Goal: Communication & Community: Answer question/provide support

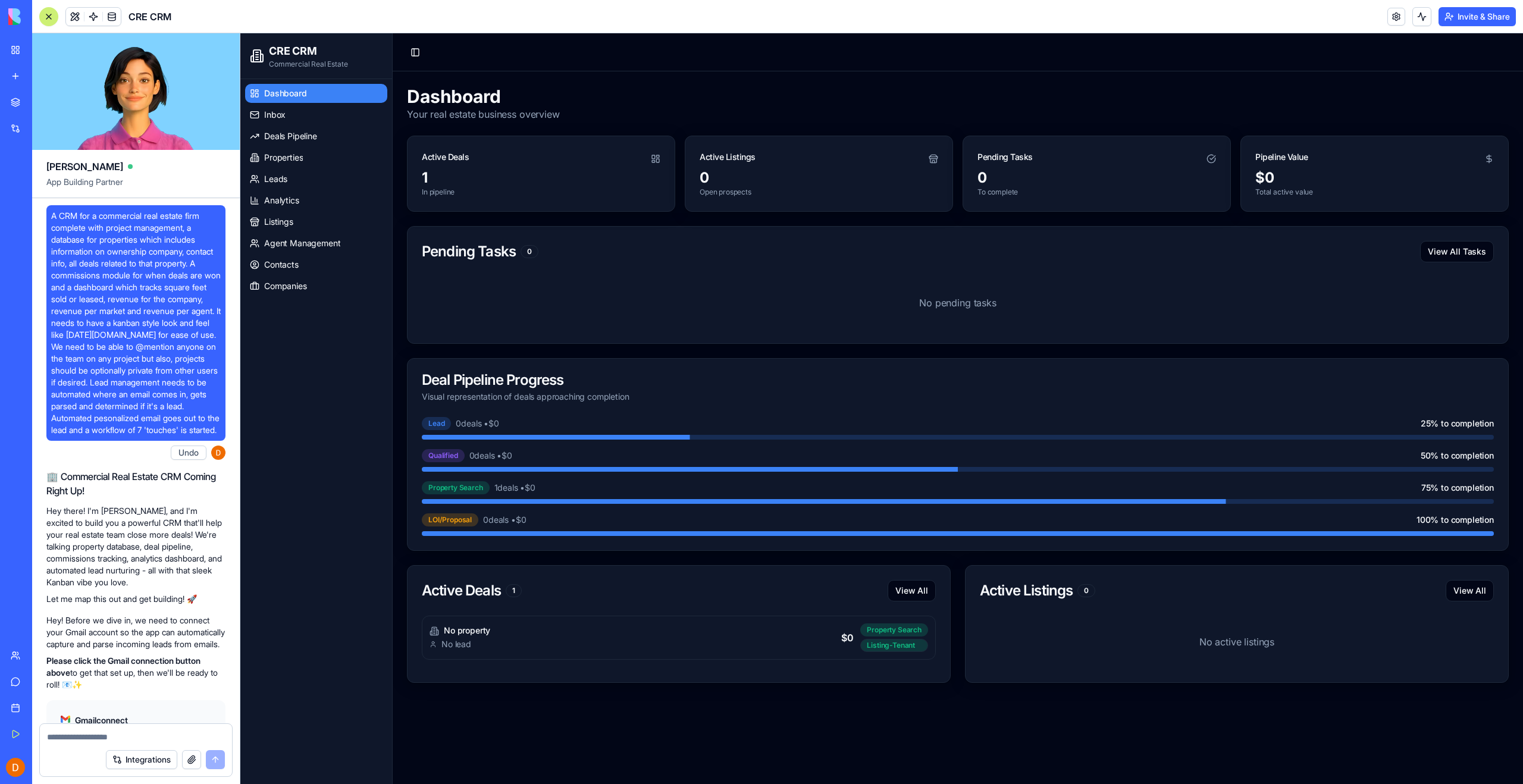
scroll to position [74326, 0]
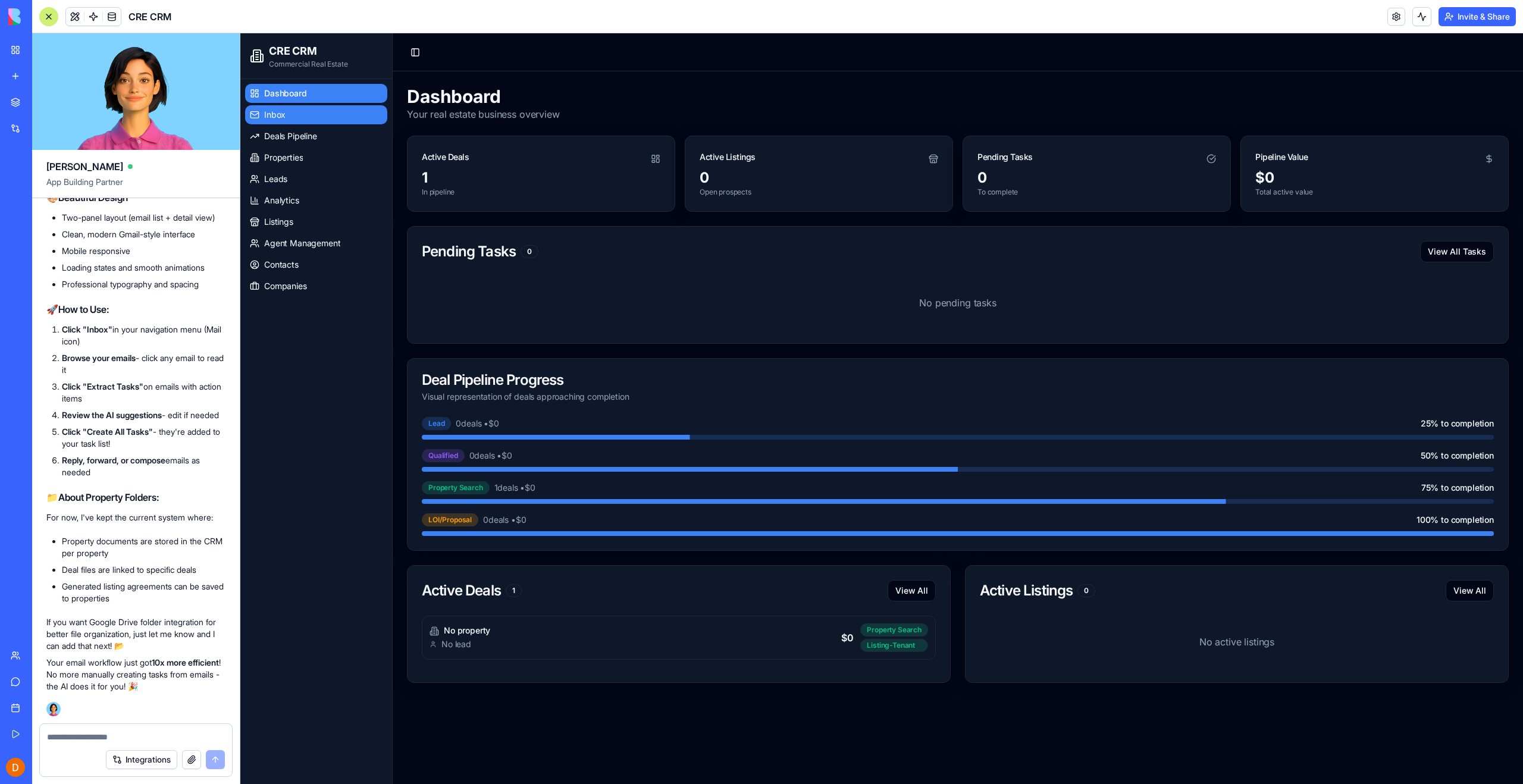
click at [278, 116] on span "Inbox" at bounding box center [275, 115] width 22 height 12
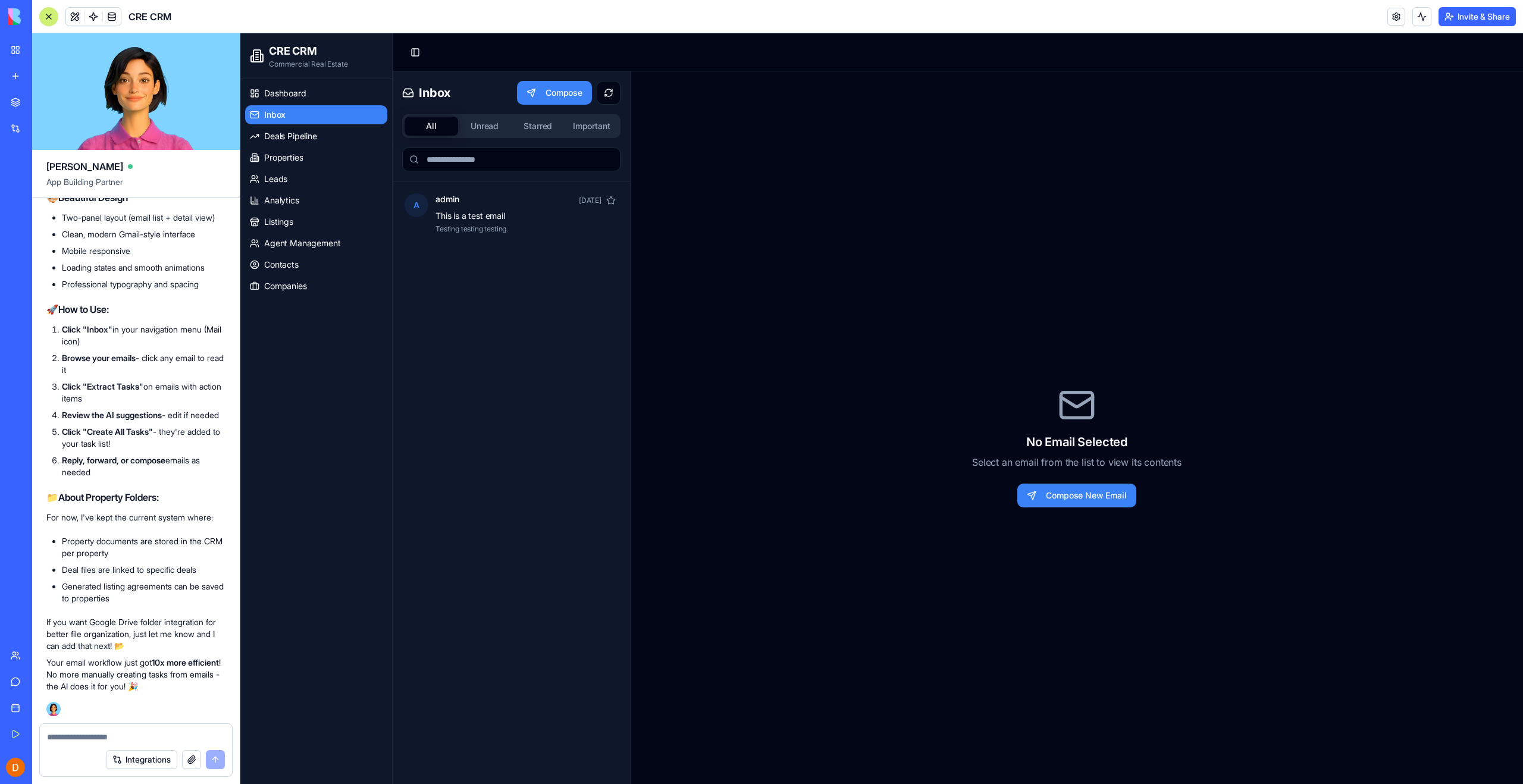
click at [475, 420] on div "A admin [DATE] This is a test email Testing testing testing." at bounding box center [511, 501] width 238 height 640
click at [480, 130] on button "Unread" at bounding box center [485, 126] width 54 height 19
click at [537, 128] on button "Starred" at bounding box center [538, 126] width 54 height 19
click at [535, 130] on button "Starred" at bounding box center [538, 126] width 54 height 19
click at [427, 124] on button "All" at bounding box center [431, 126] width 54 height 19
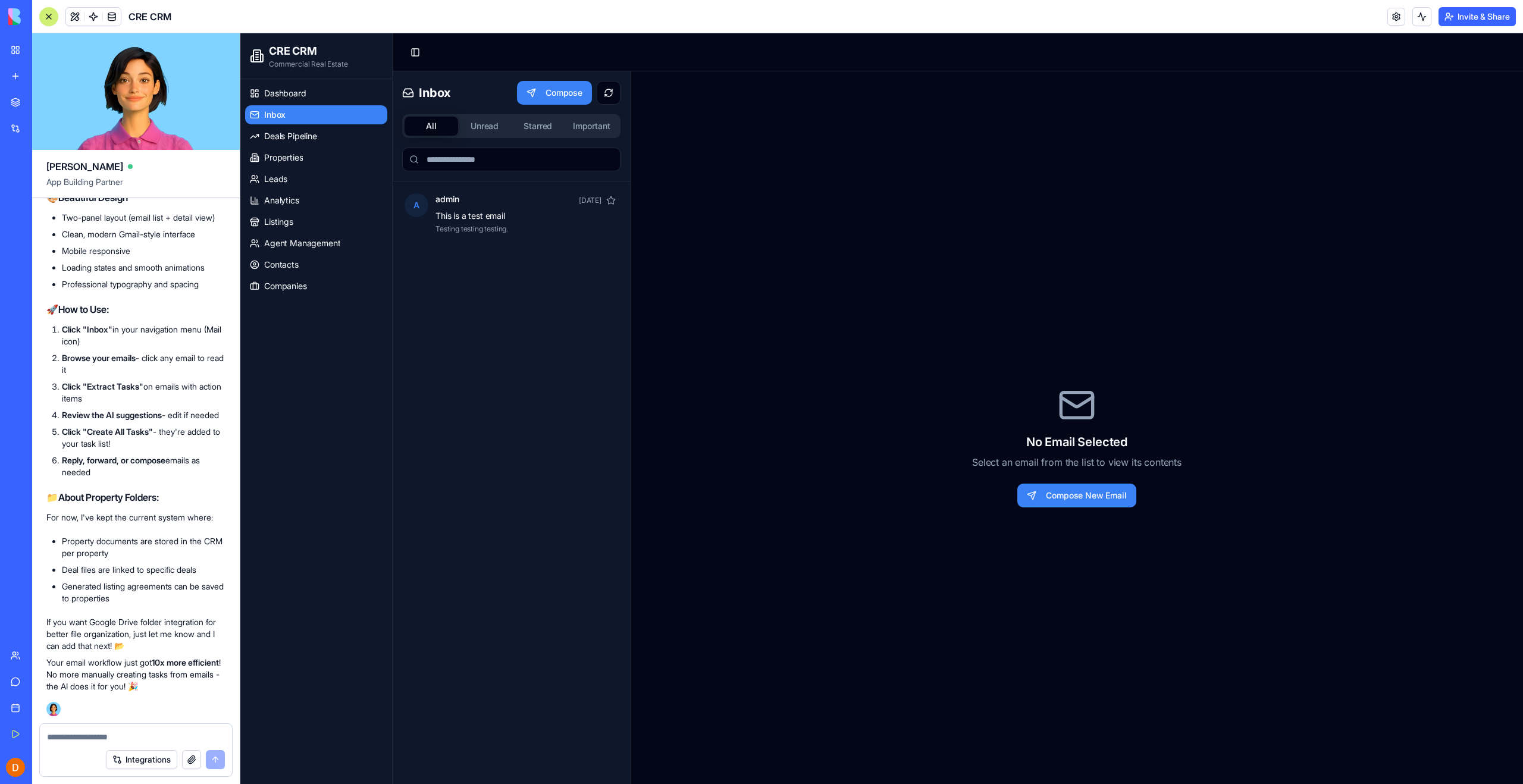
click at [99, 736] on textarea at bounding box center [135, 736] width 178 height 12
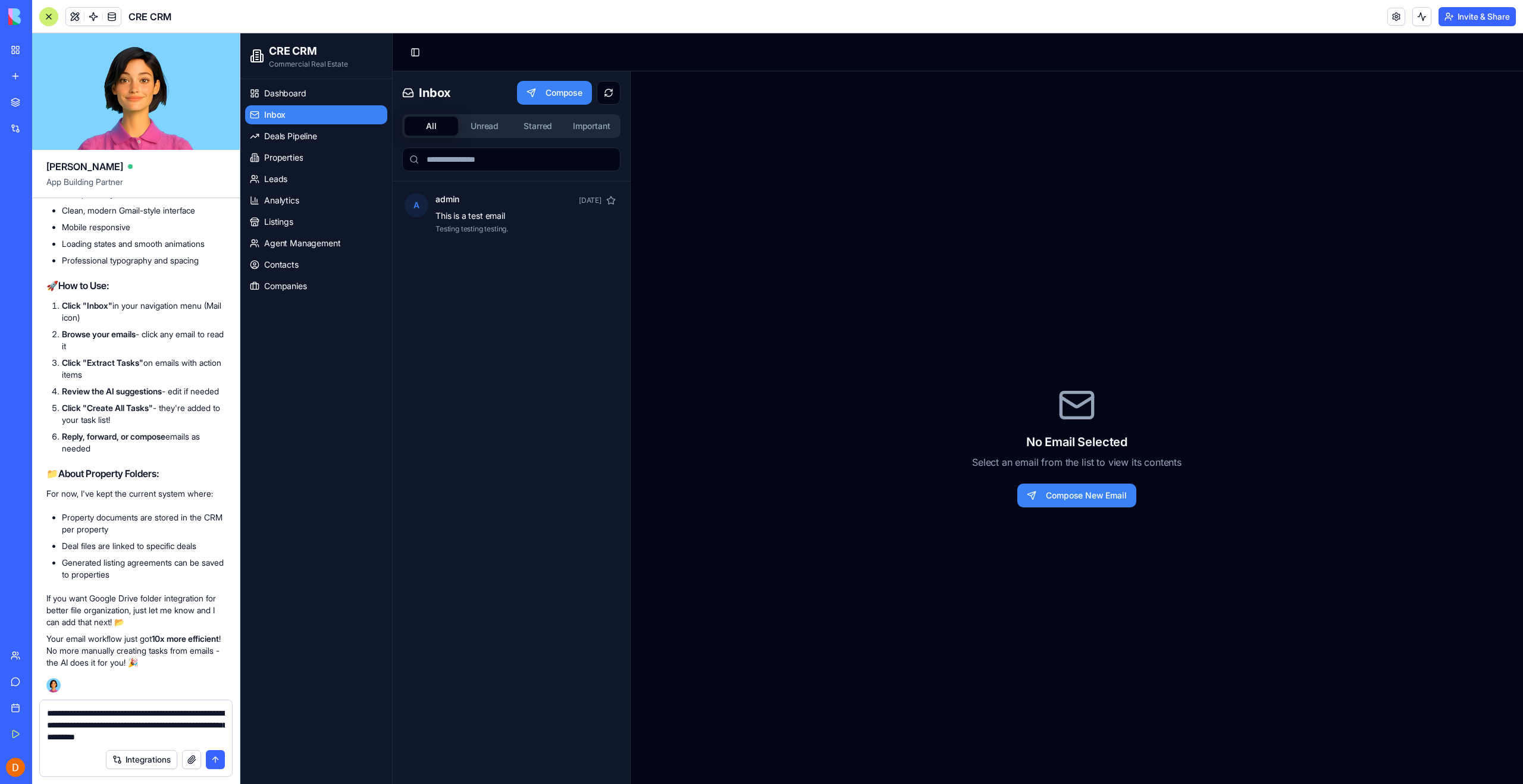
type textarea "**********"
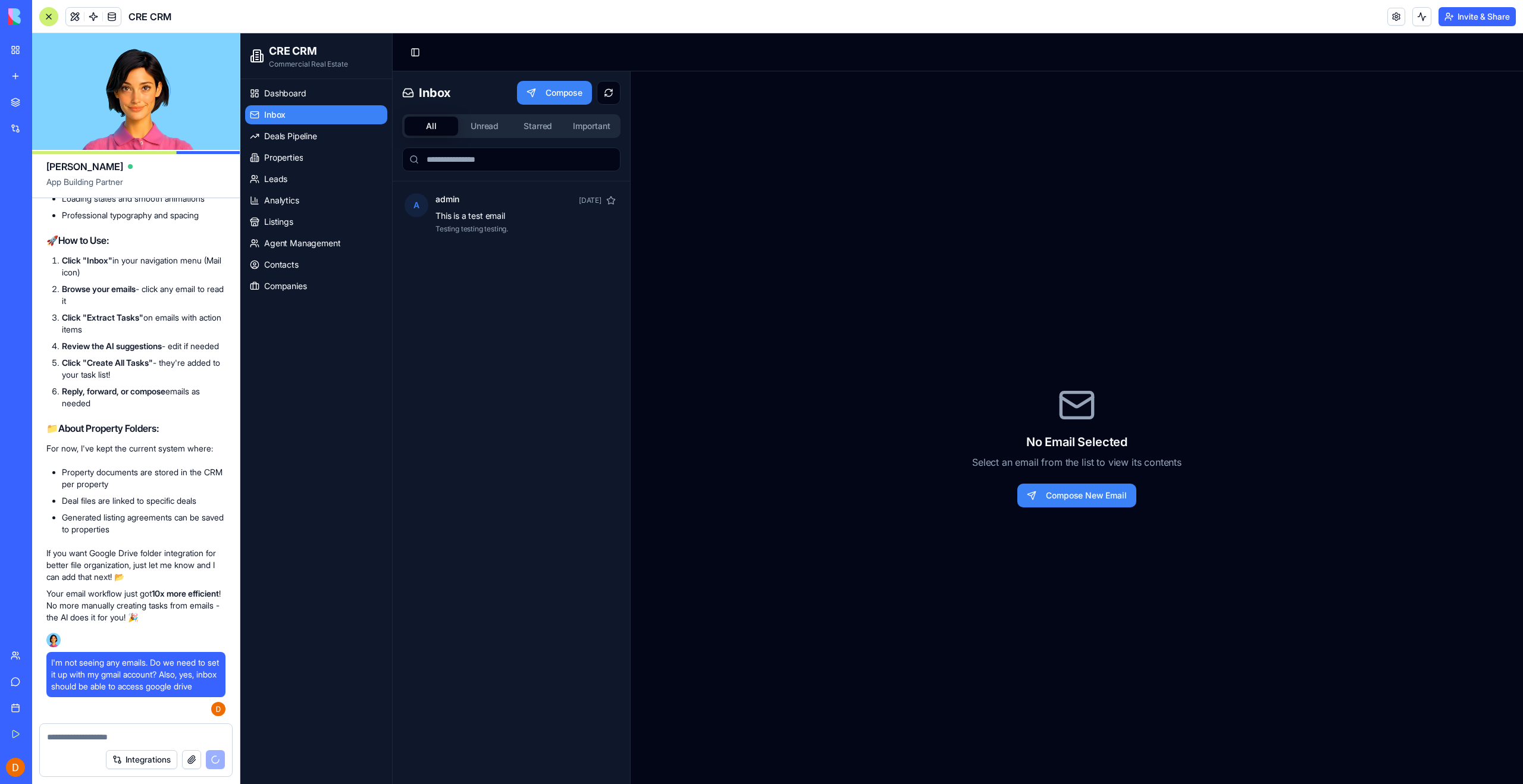
click at [528, 264] on div "A admin [DATE] This is a test email Testing testing testing." at bounding box center [511, 501] width 238 height 640
click at [608, 91] on button at bounding box center [608, 92] width 24 height 24
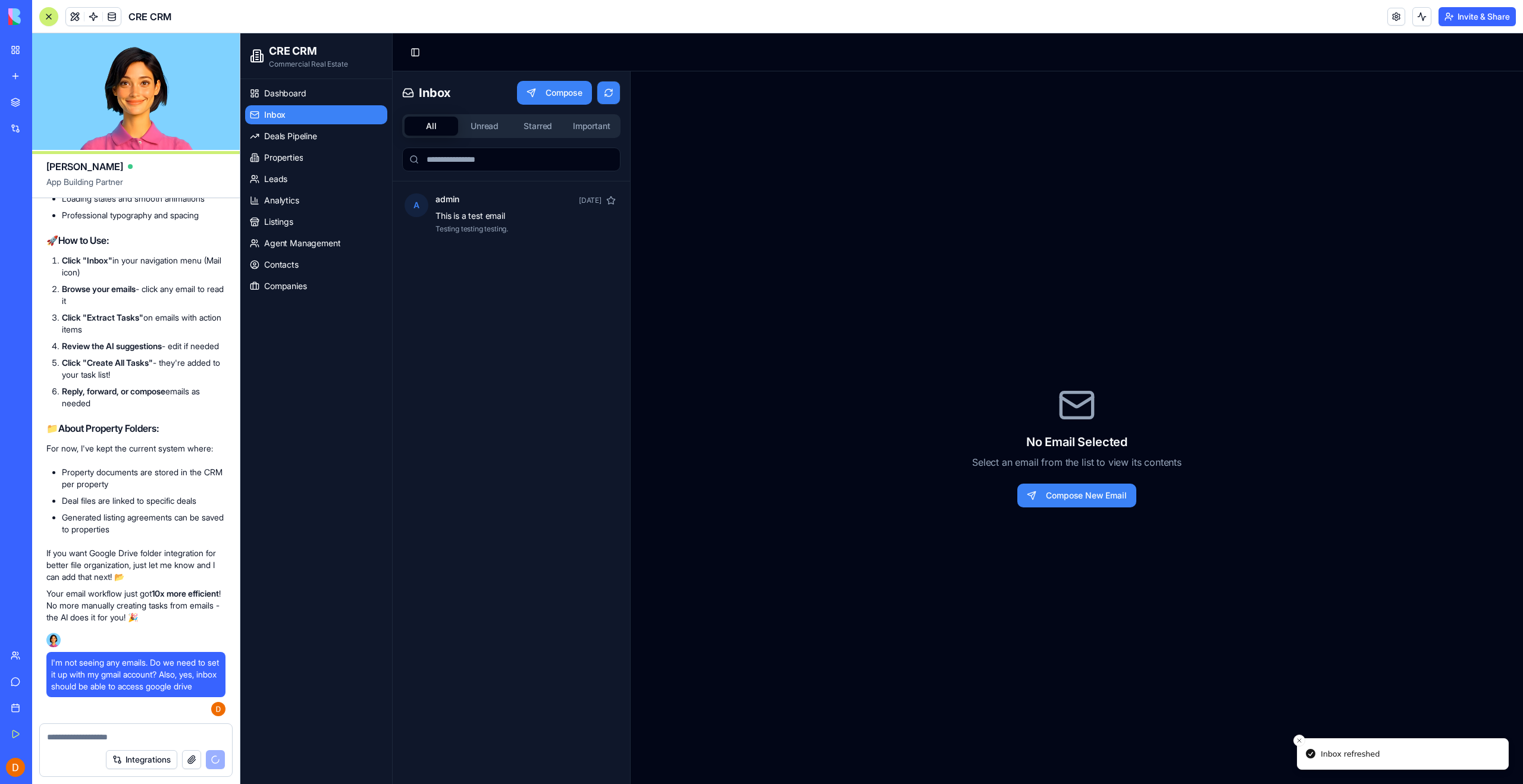
click at [608, 91] on button at bounding box center [608, 92] width 24 height 24
click at [420, 460] on div "A admin [DATE] This is a test email Testing testing testing." at bounding box center [511, 501] width 238 height 640
click at [485, 125] on button "Unread" at bounding box center [485, 126] width 54 height 19
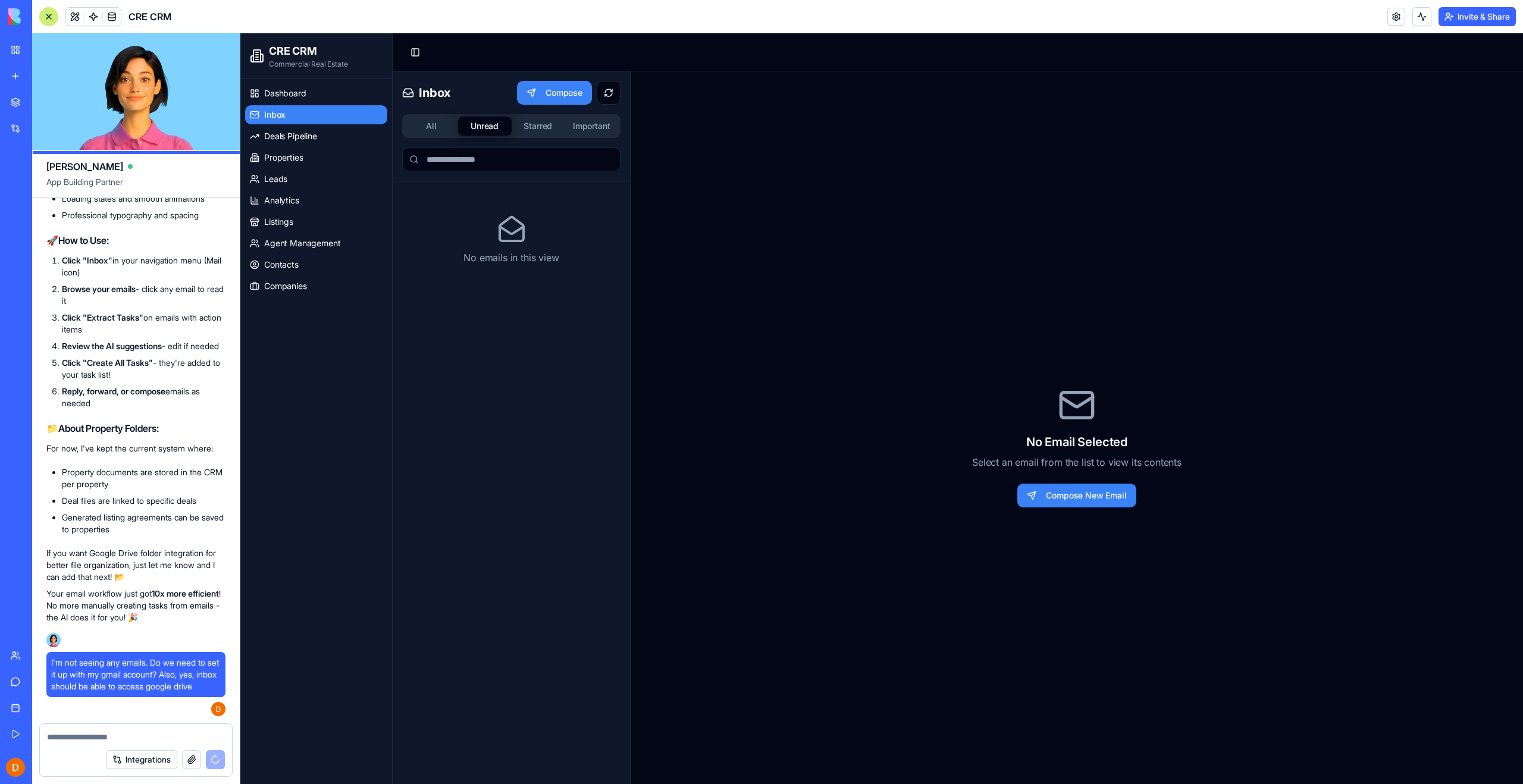
click at [533, 125] on button "Starred" at bounding box center [538, 126] width 54 height 19
click at [610, 126] on button "Important" at bounding box center [591, 126] width 54 height 19
click at [130, 735] on textarea at bounding box center [135, 736] width 178 height 12
click at [550, 91] on button "Compose" at bounding box center [554, 92] width 75 height 24
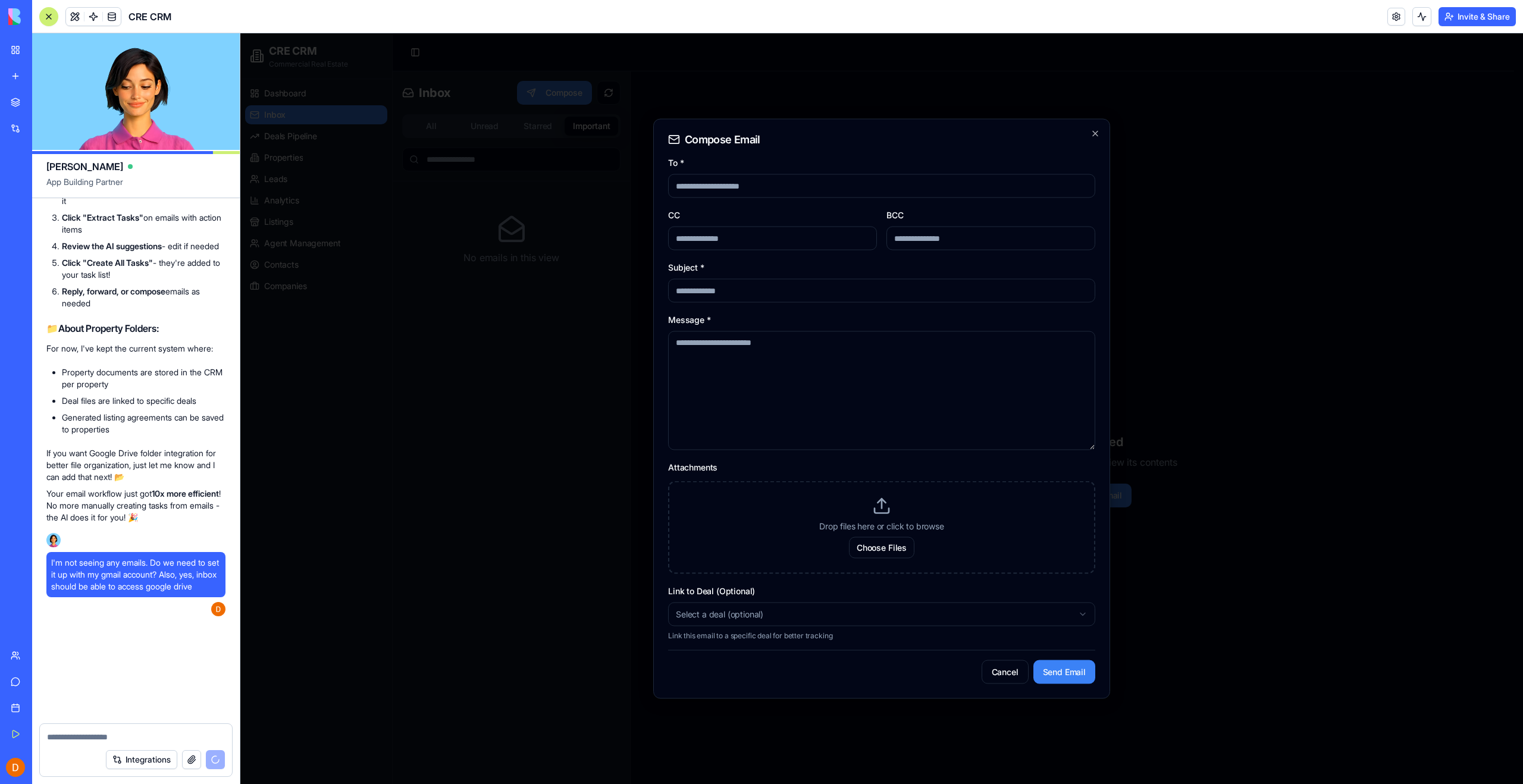
scroll to position [74518, 0]
click at [821, 614] on body "**********" at bounding box center [877, 427] width 1274 height 789
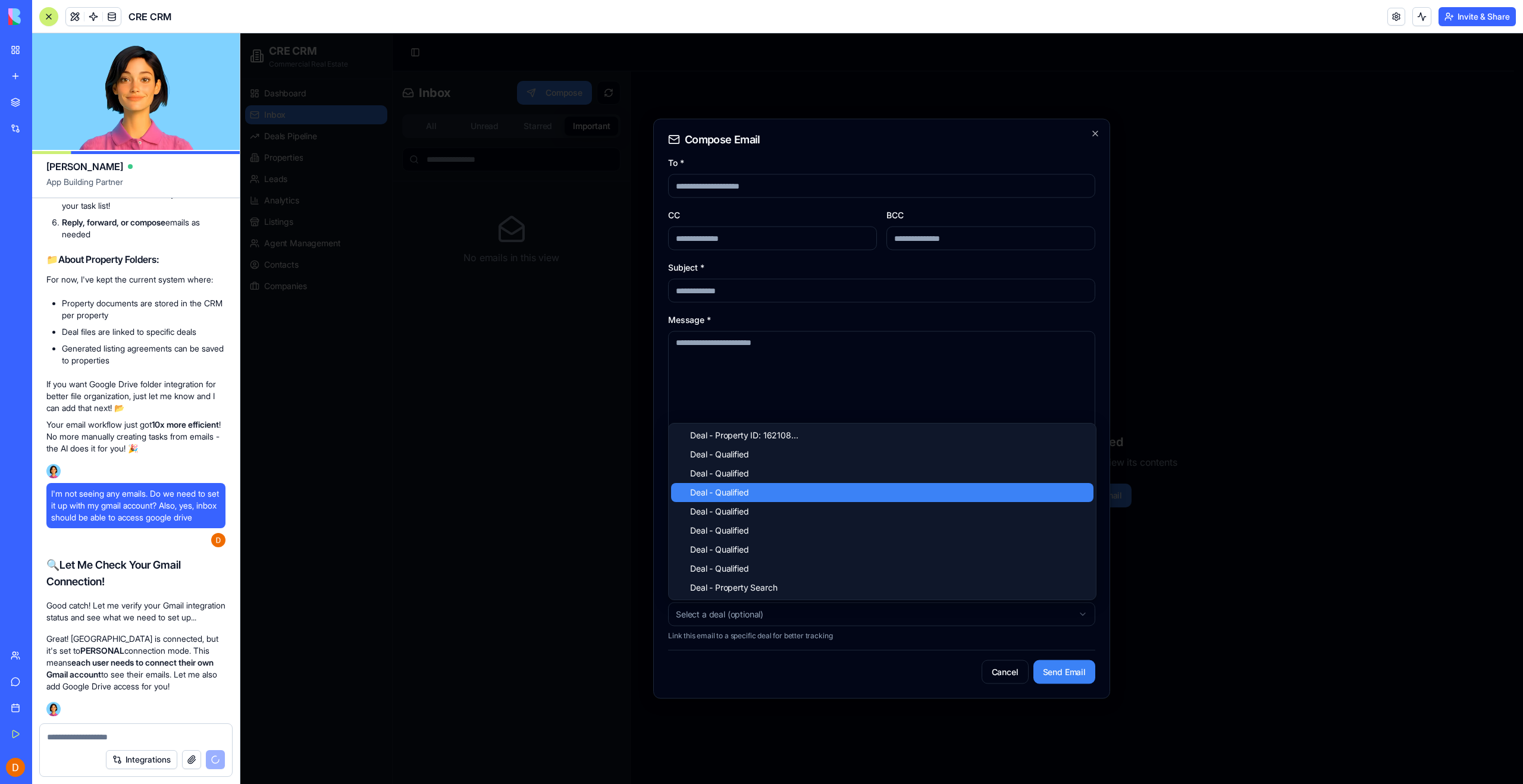
scroll to position [74685, 0]
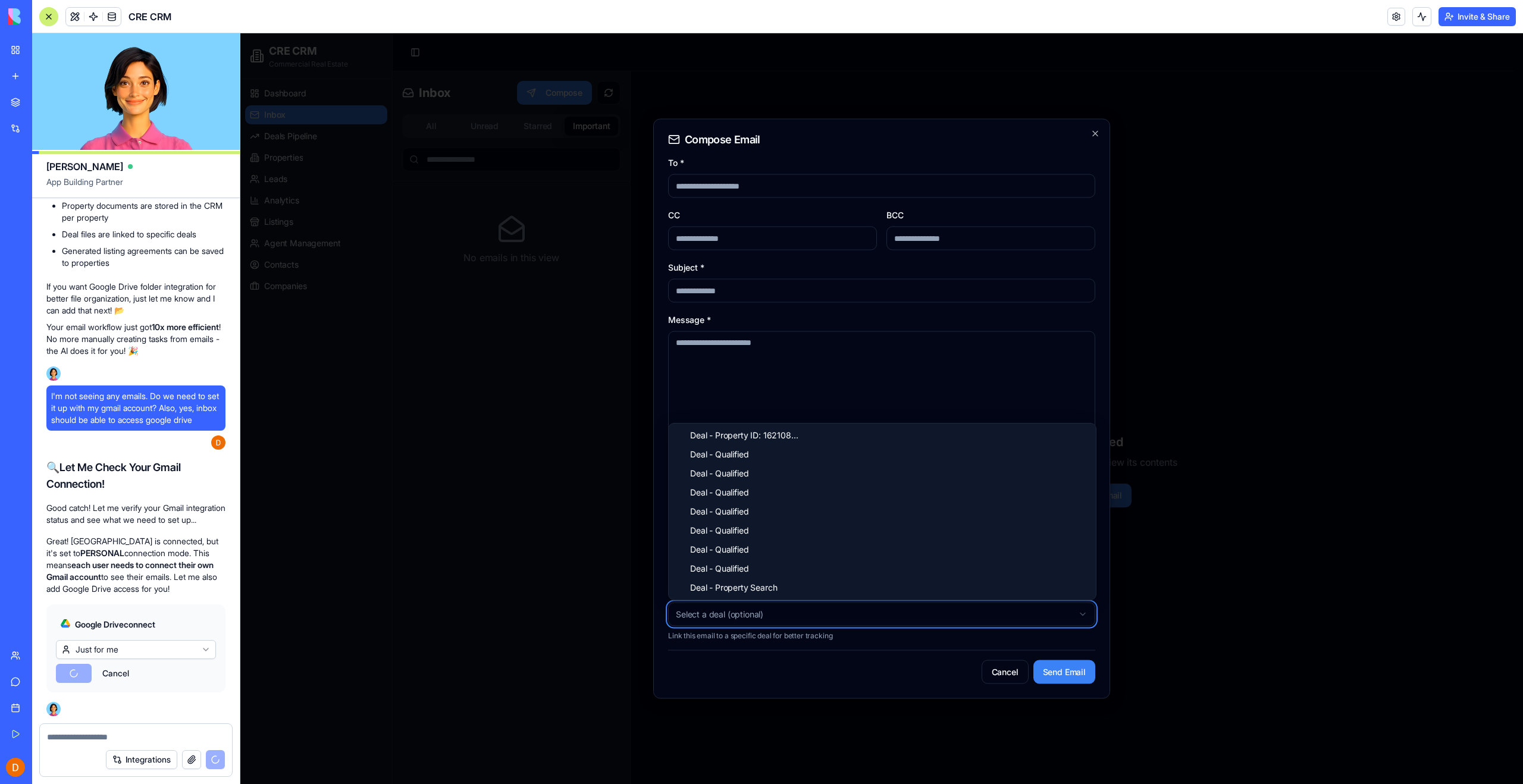
click at [554, 453] on div at bounding box center [882, 408] width 1282 height 751
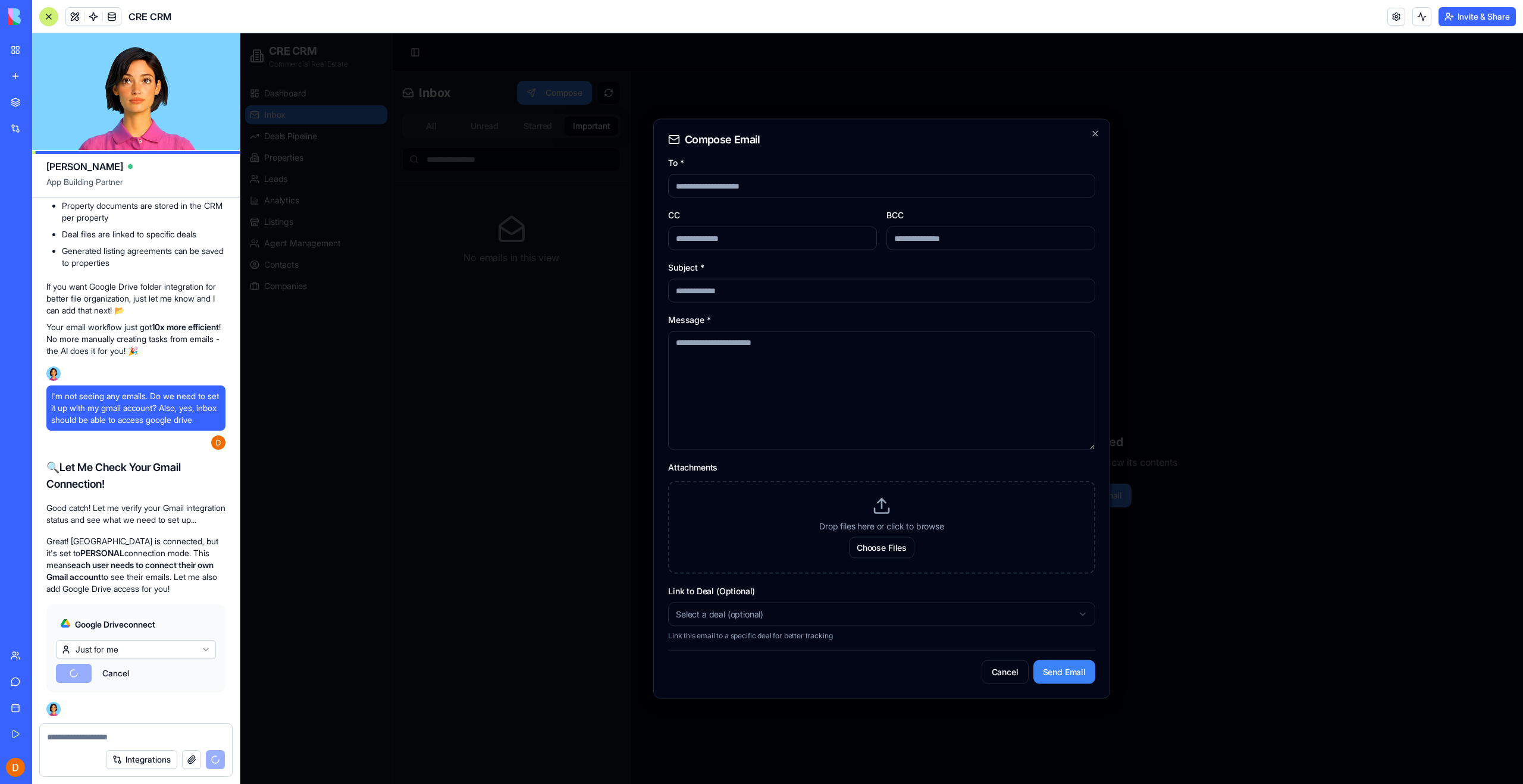
click at [126, 651] on html "My Workspace New app Marketplace Integrations Recent Real Estate CRM CoStar Pro…" at bounding box center [761, 392] width 1523 height 784
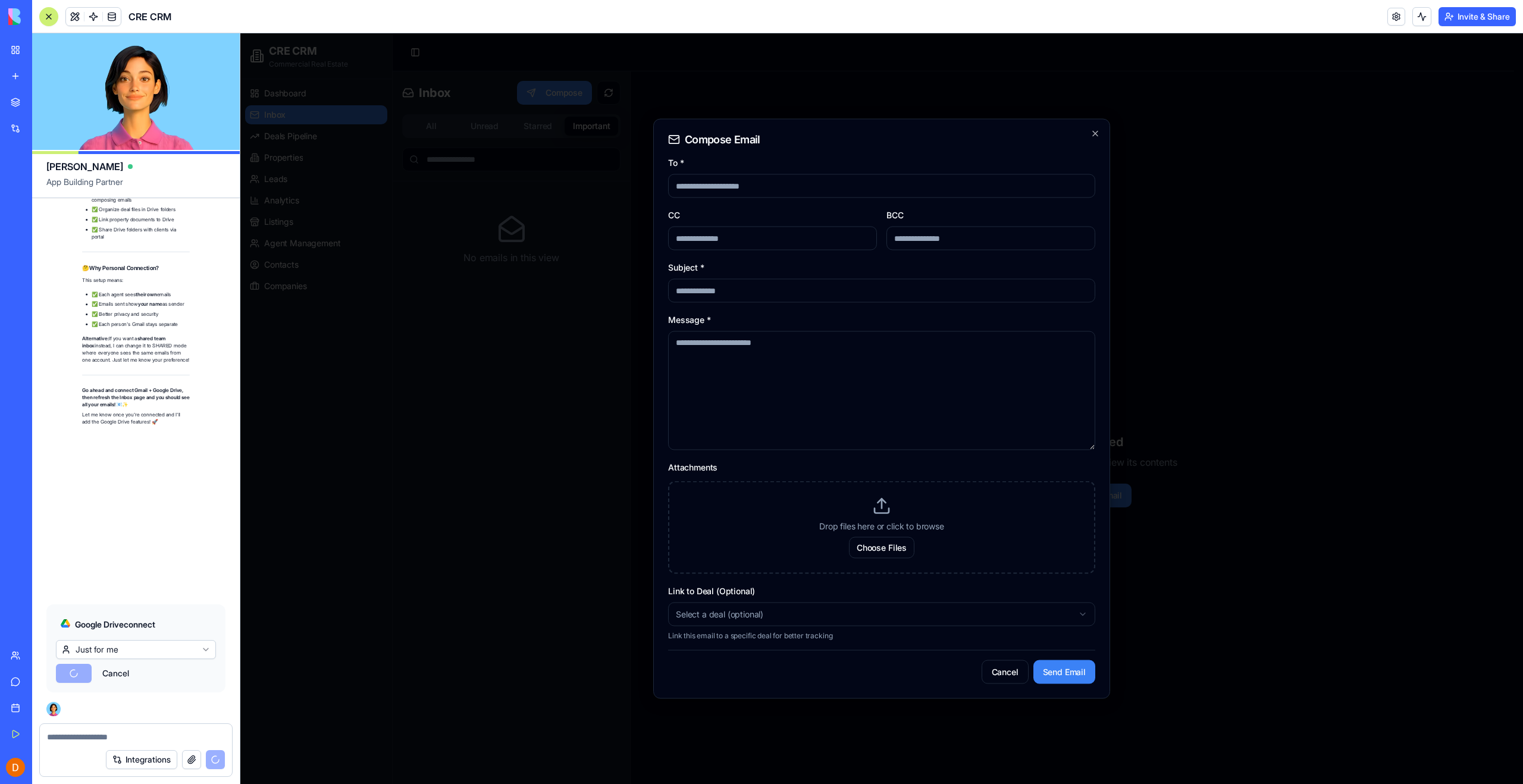
scroll to position [75590, 0]
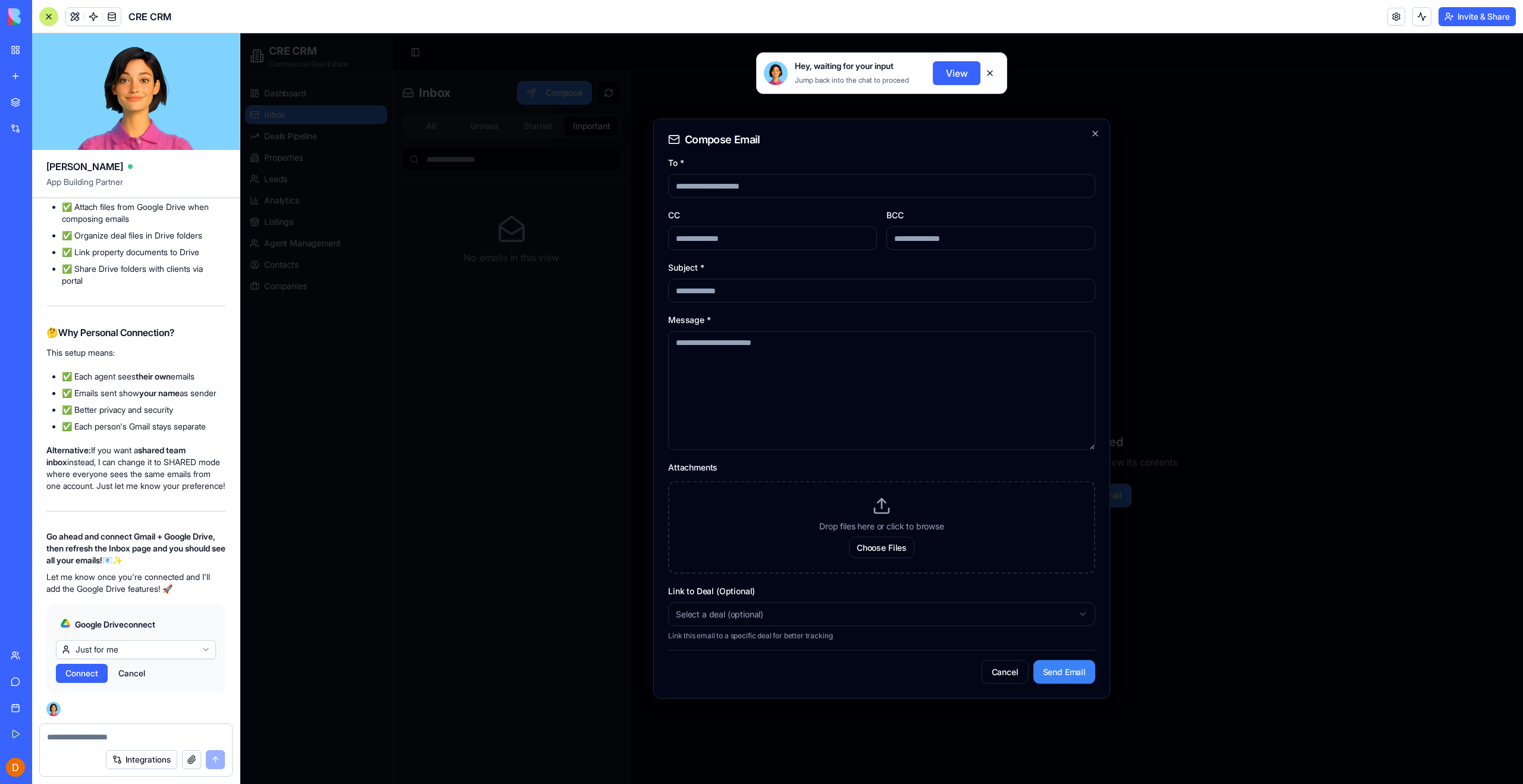
click at [91, 676] on span "Connect" at bounding box center [81, 673] width 33 height 12
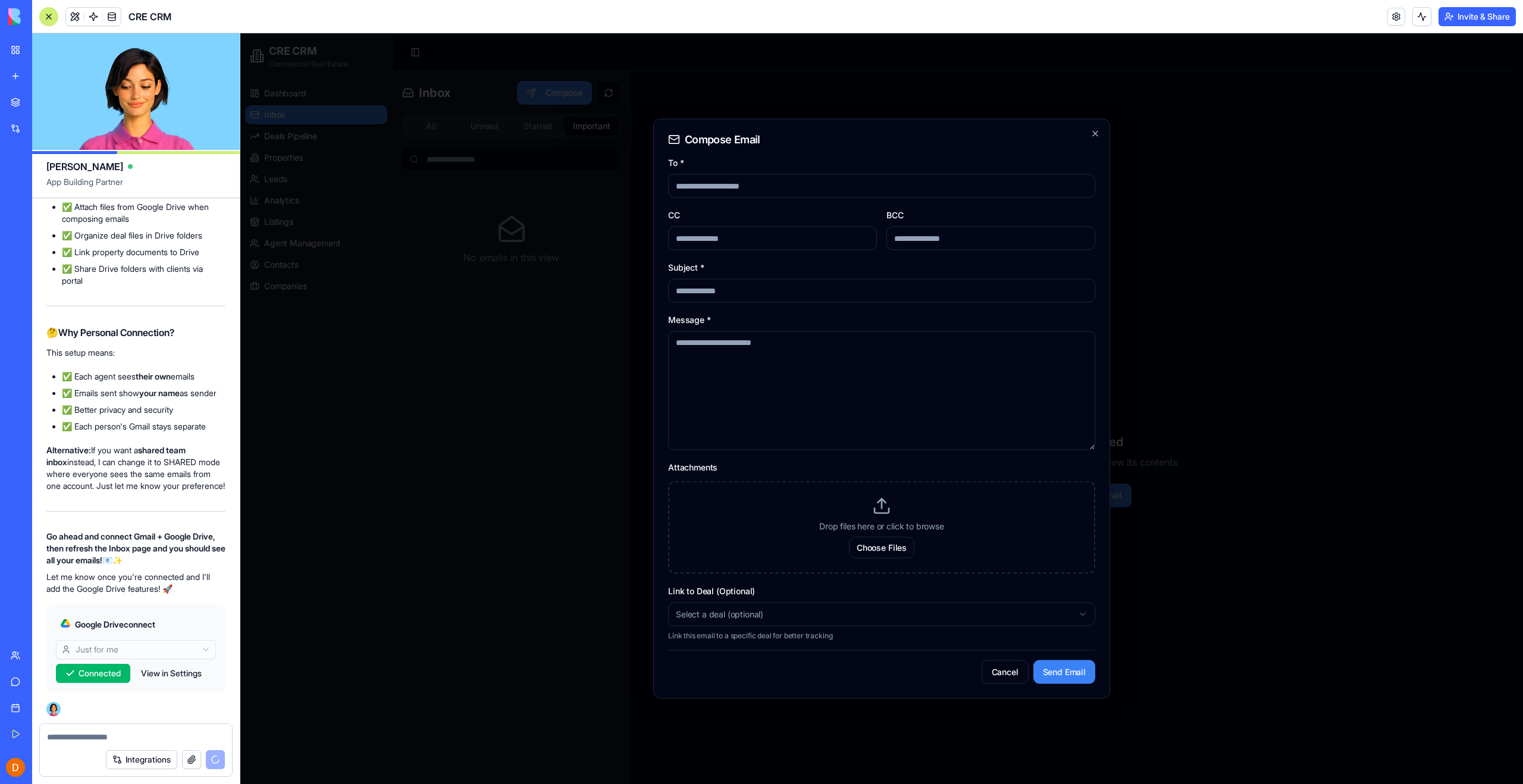
click at [140, 764] on button "Integrations" at bounding box center [141, 759] width 71 height 19
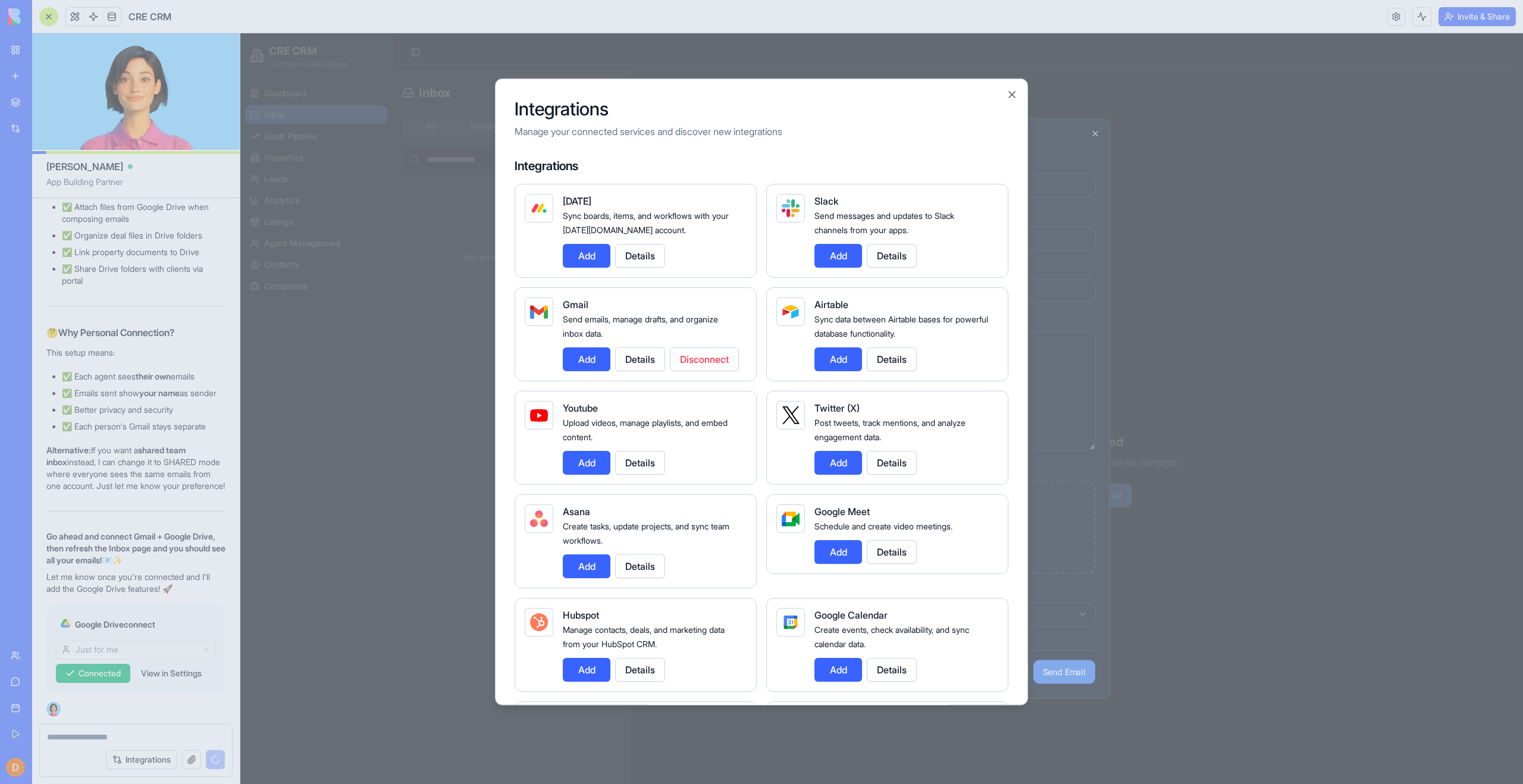
click at [592, 359] on button "Add" at bounding box center [587, 359] width 48 height 24
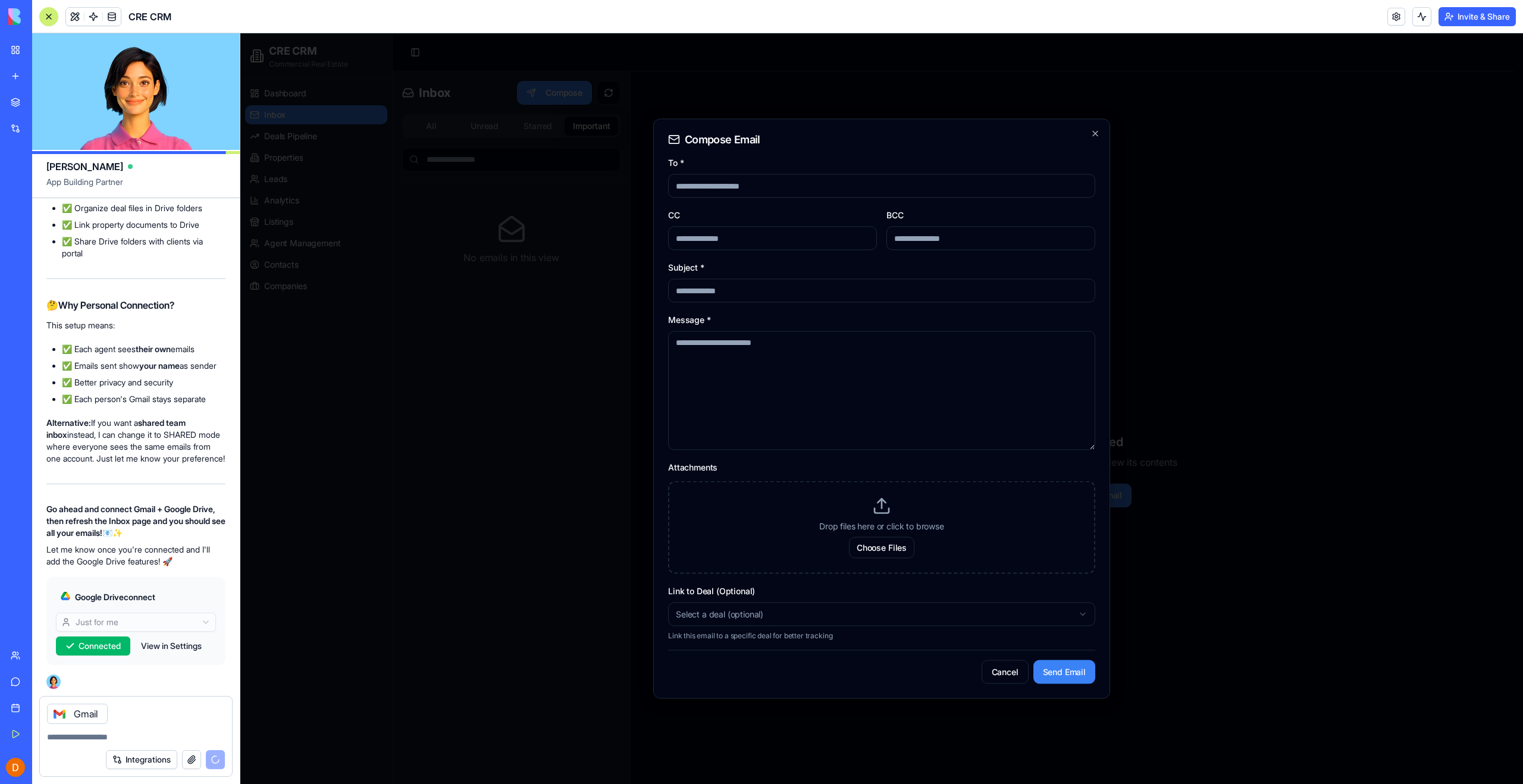
click at [91, 740] on textarea at bounding box center [135, 736] width 178 height 12
type textarea "**********"
click at [1090, 135] on icon "button" at bounding box center [1095, 134] width 9 height 9
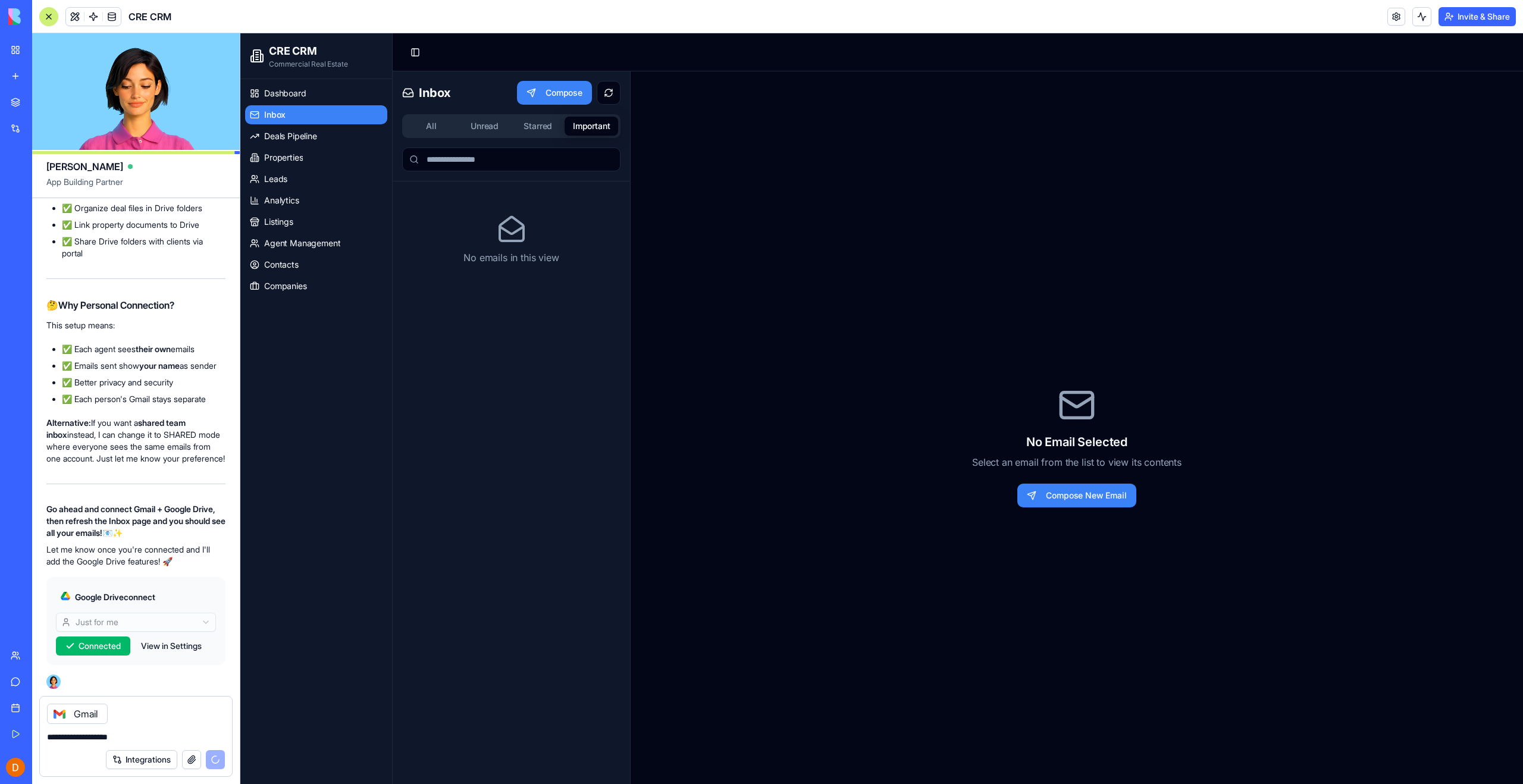
click at [949, 338] on div "No Email Selected Select an email from the list to view its contents Compose Ne…" at bounding box center [1076, 447] width 893 height 751
click at [296, 141] on span "Deals Pipeline" at bounding box center [291, 135] width 53 height 12
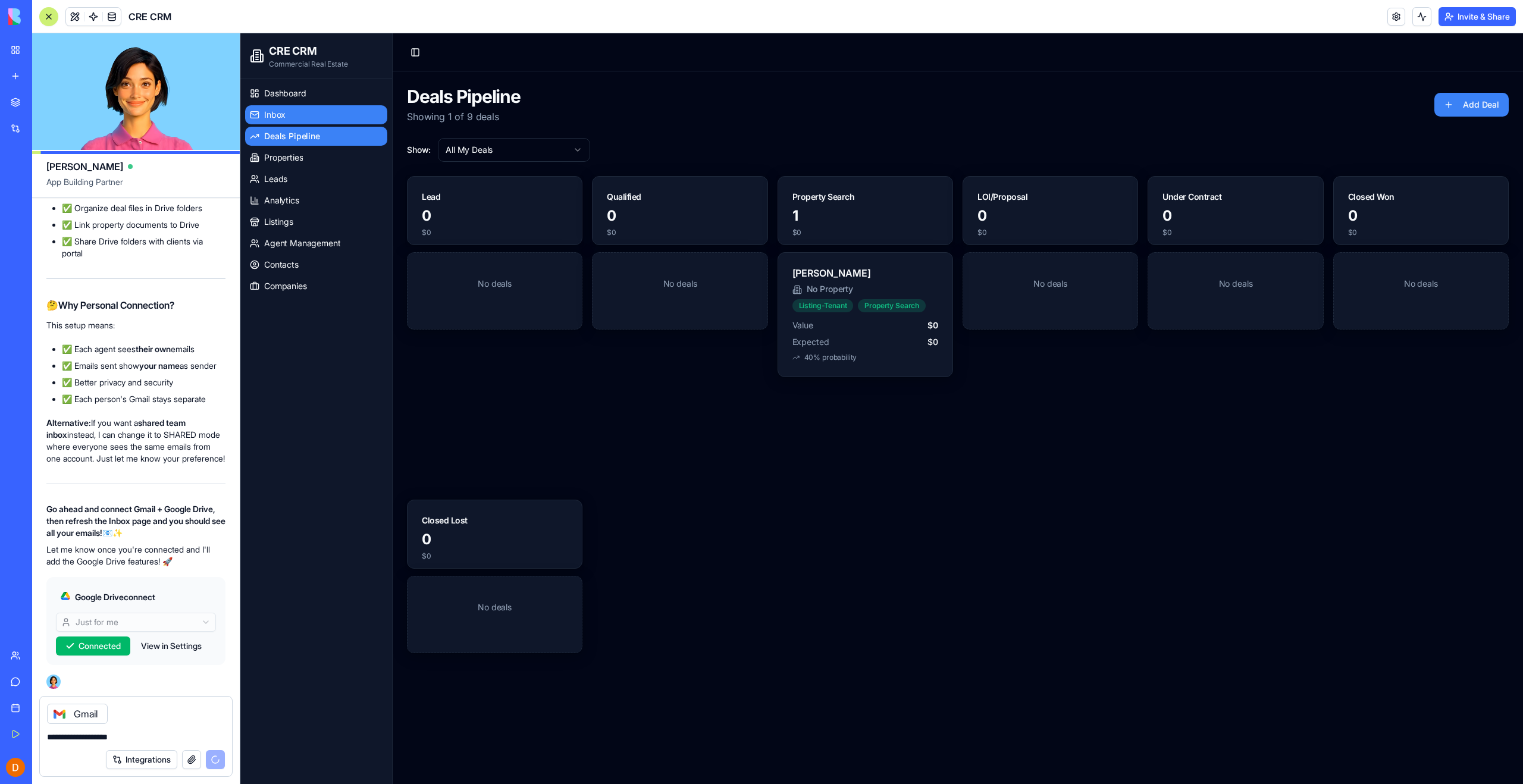
click at [280, 111] on span "Inbox" at bounding box center [275, 115] width 22 height 12
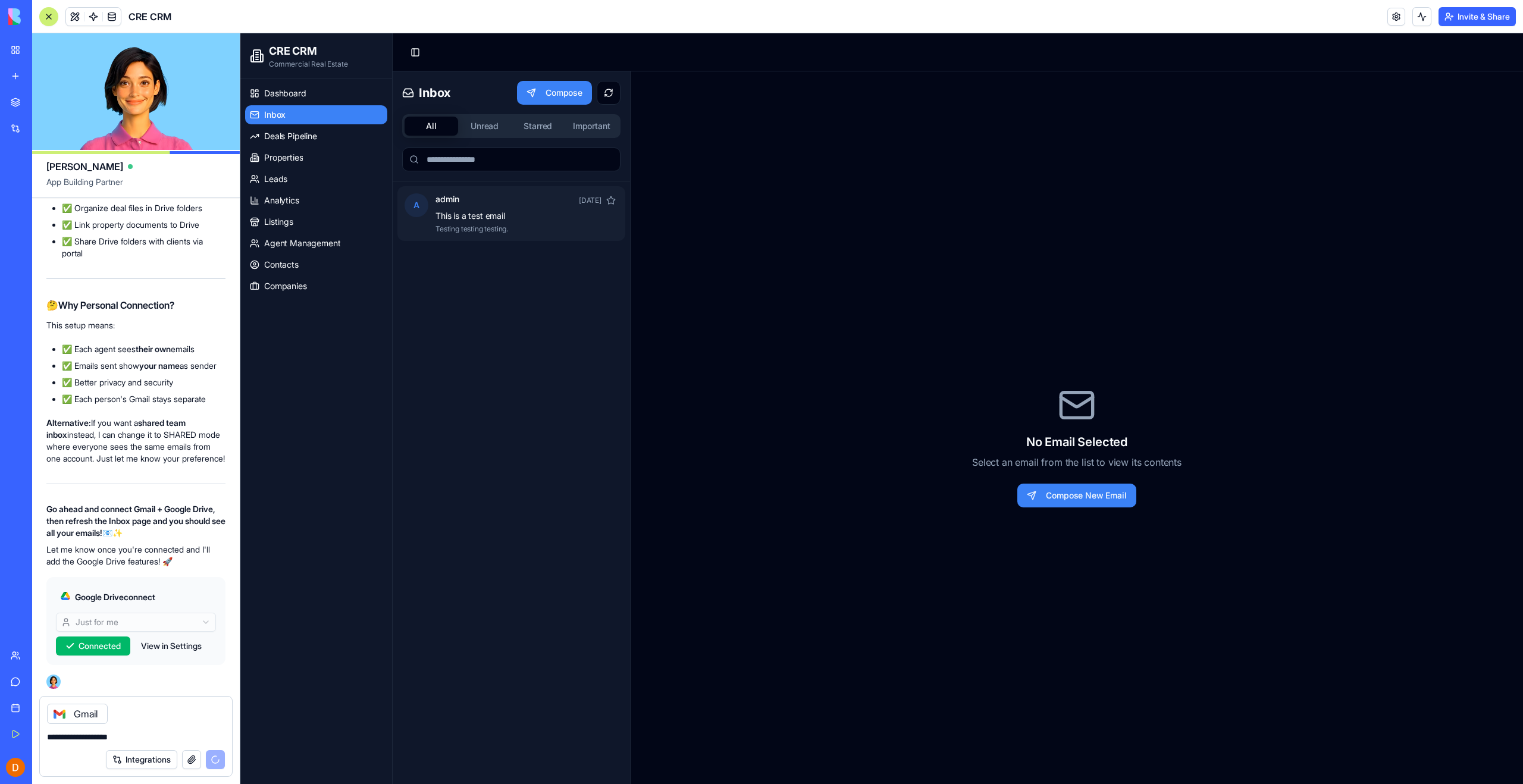
click at [486, 210] on p "This is a test email" at bounding box center [470, 215] width 70 height 12
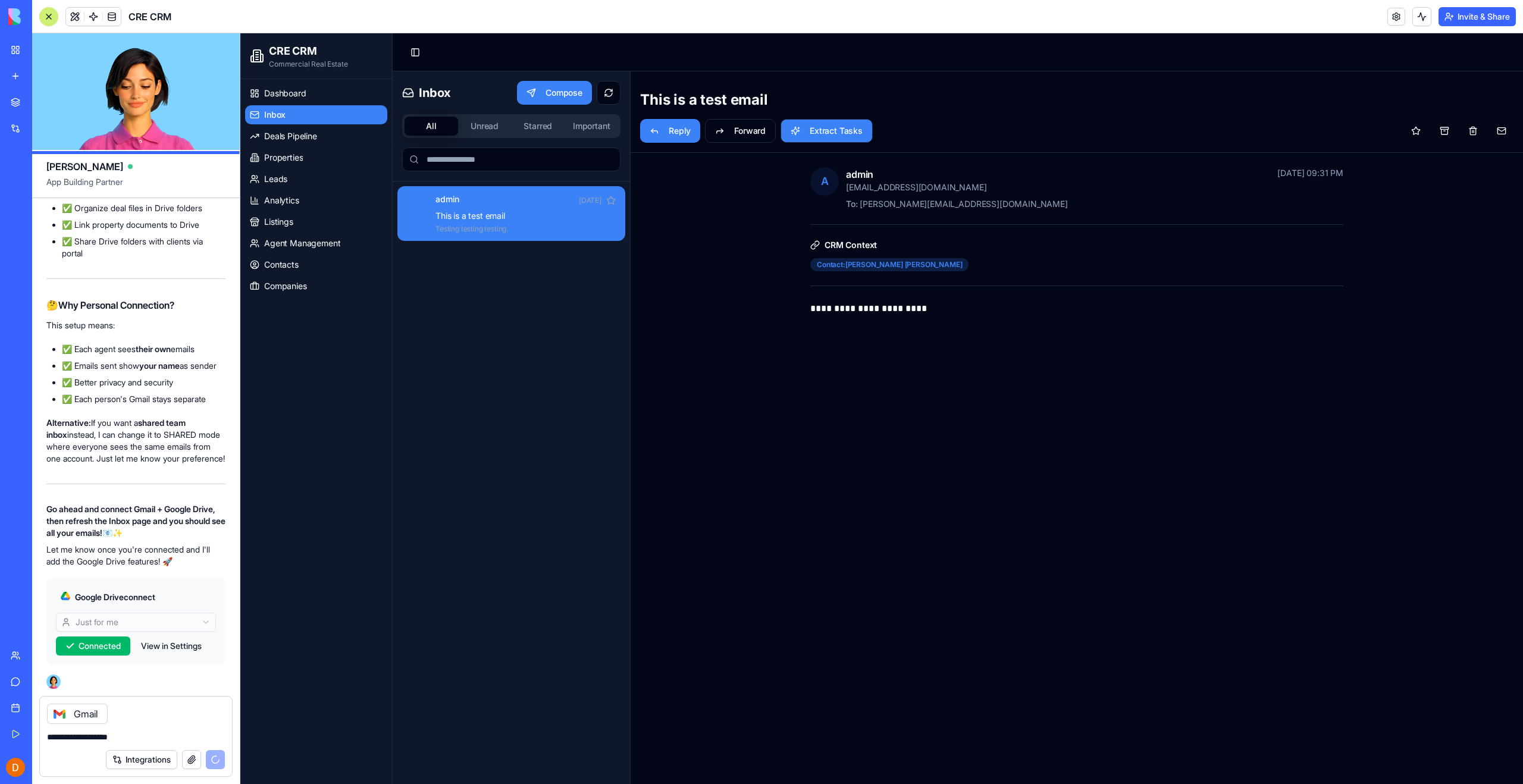
click at [959, 443] on div "**********" at bounding box center [1077, 487] width 864 height 640
click at [831, 267] on div "Contact: [PERSON_NAME]" at bounding box center [890, 264] width 158 height 13
click at [860, 265] on div "Contact: [PERSON_NAME]" at bounding box center [890, 264] width 158 height 13
click at [810, 137] on button "Extract Tasks" at bounding box center [826, 131] width 92 height 24
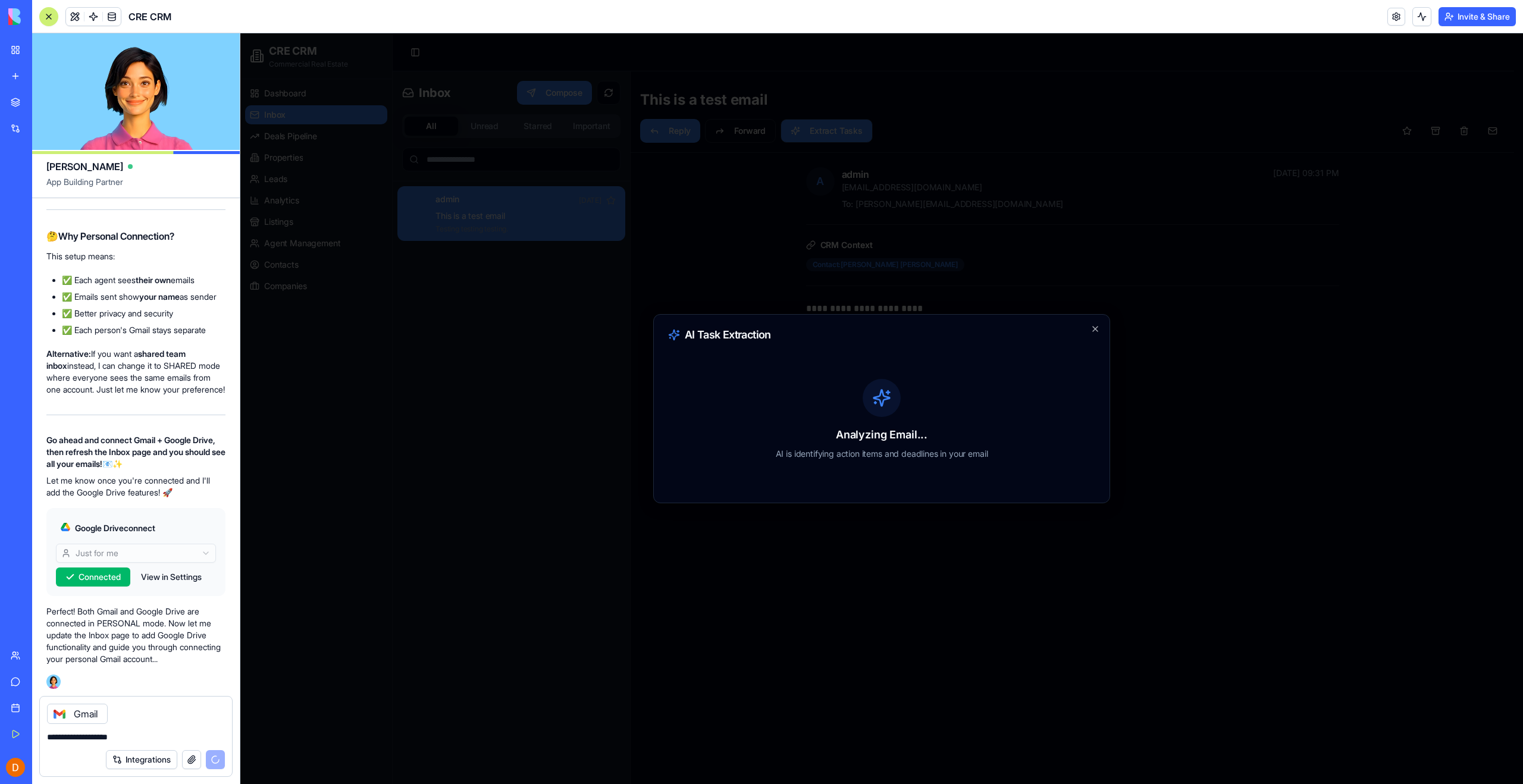
scroll to position [75708, 0]
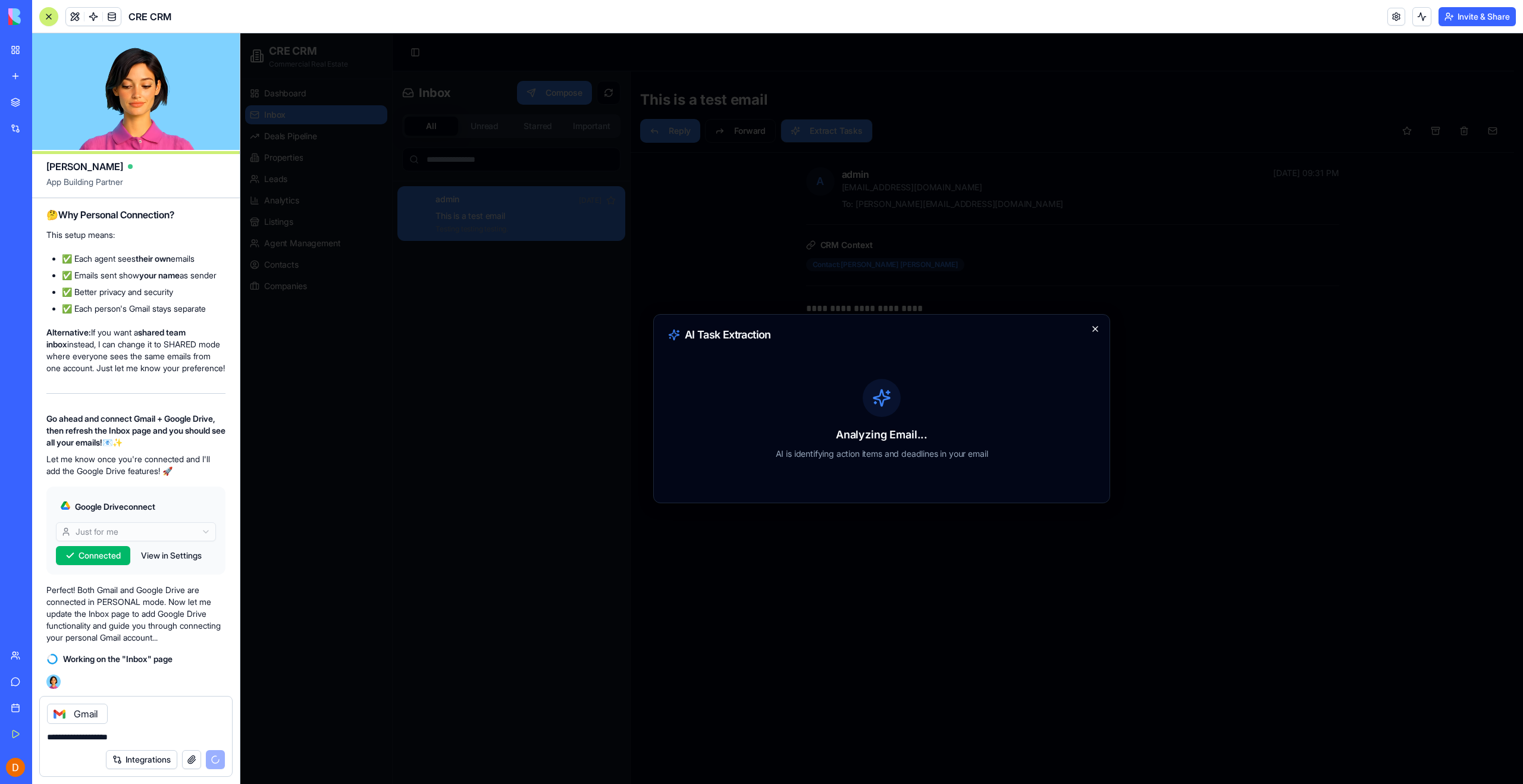
click at [1095, 330] on icon "button" at bounding box center [1095, 329] width 9 height 9
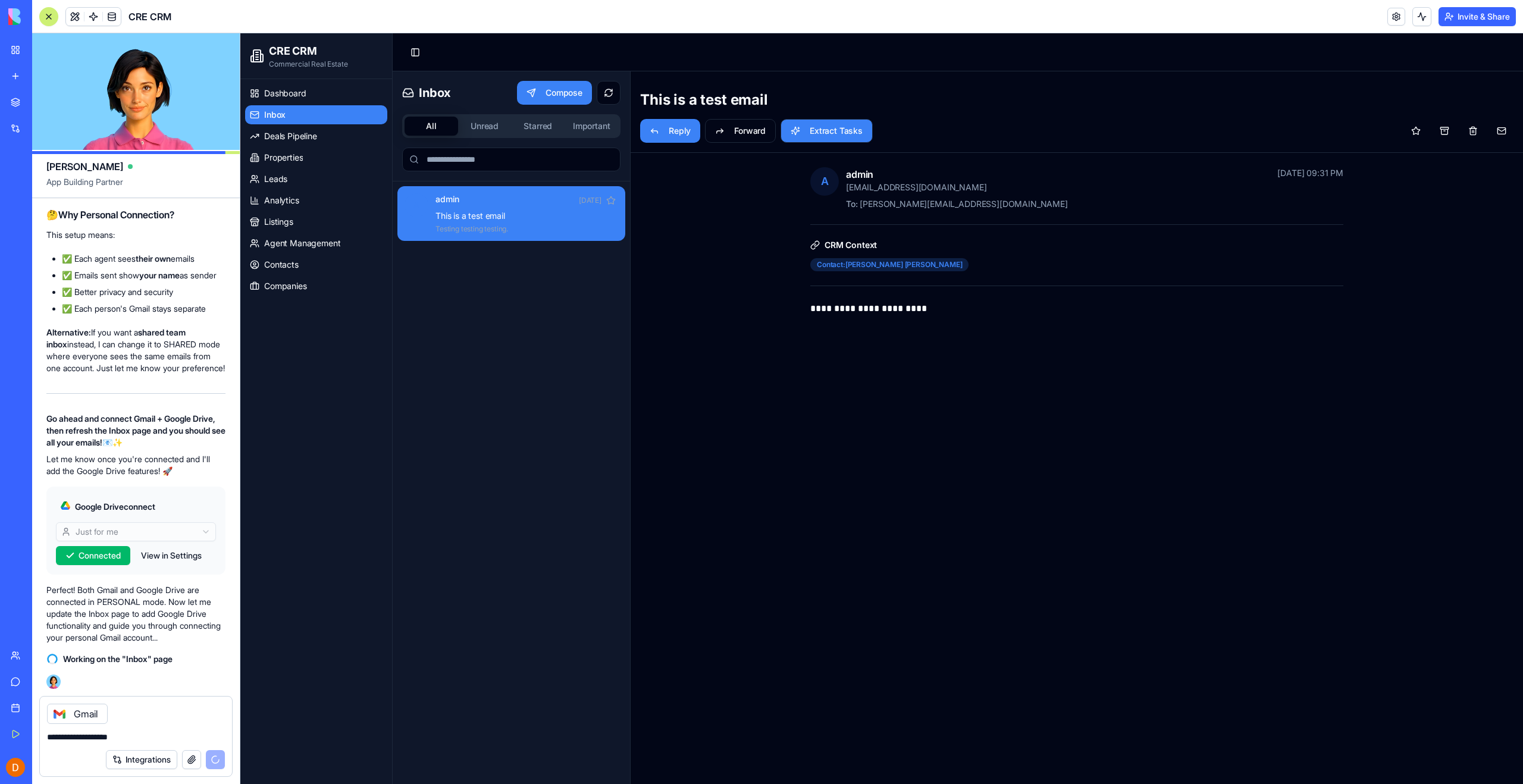
click at [293, 348] on div "Dashboard Inbox Deals Pipeline Properties Leads Analytics Listings Agent Manage…" at bounding box center [316, 431] width 151 height 705
click at [285, 94] on span "Dashboard" at bounding box center [285, 93] width 42 height 12
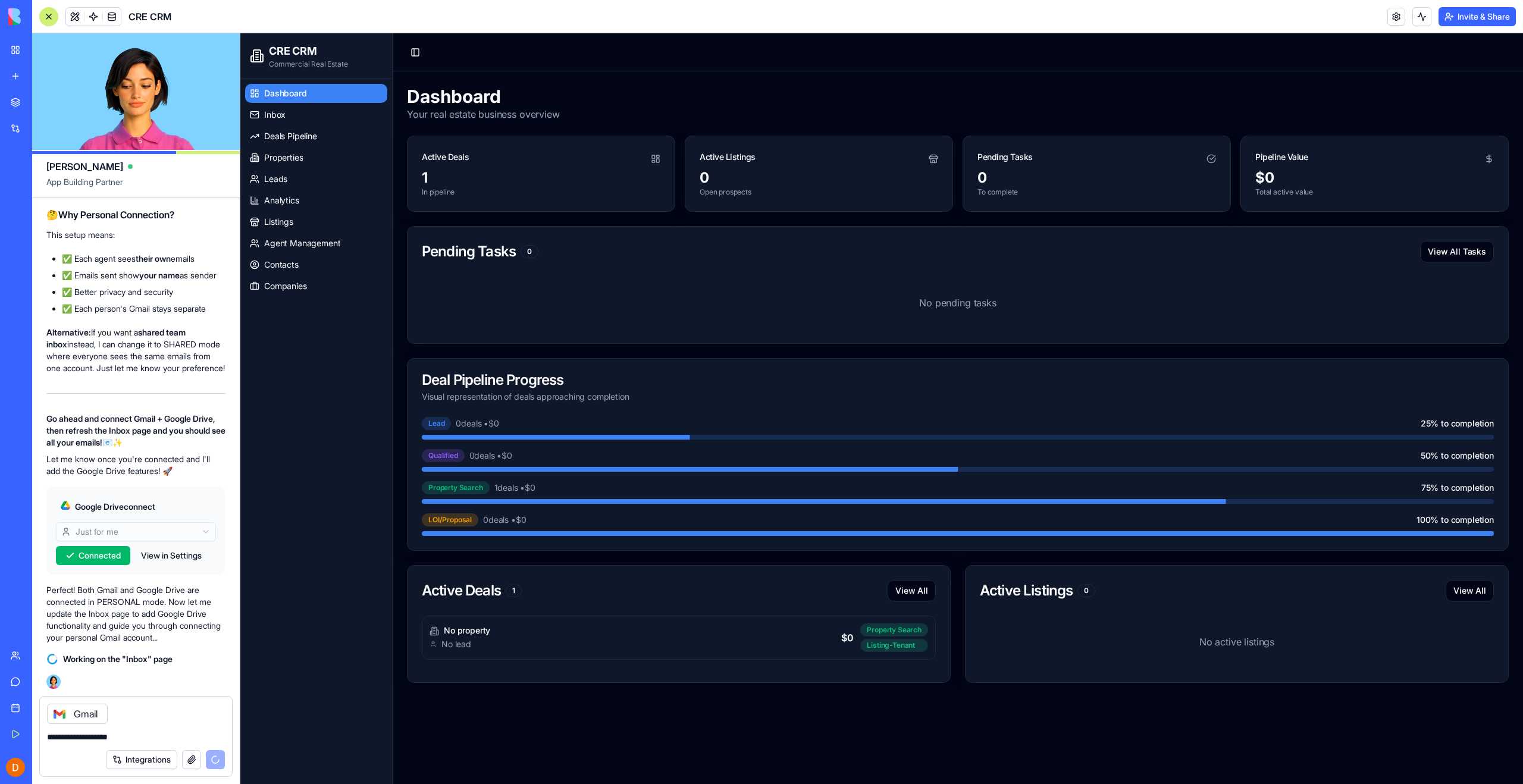
click at [1023, 150] on div "Pending Tasks" at bounding box center [1096, 152] width 267 height 32
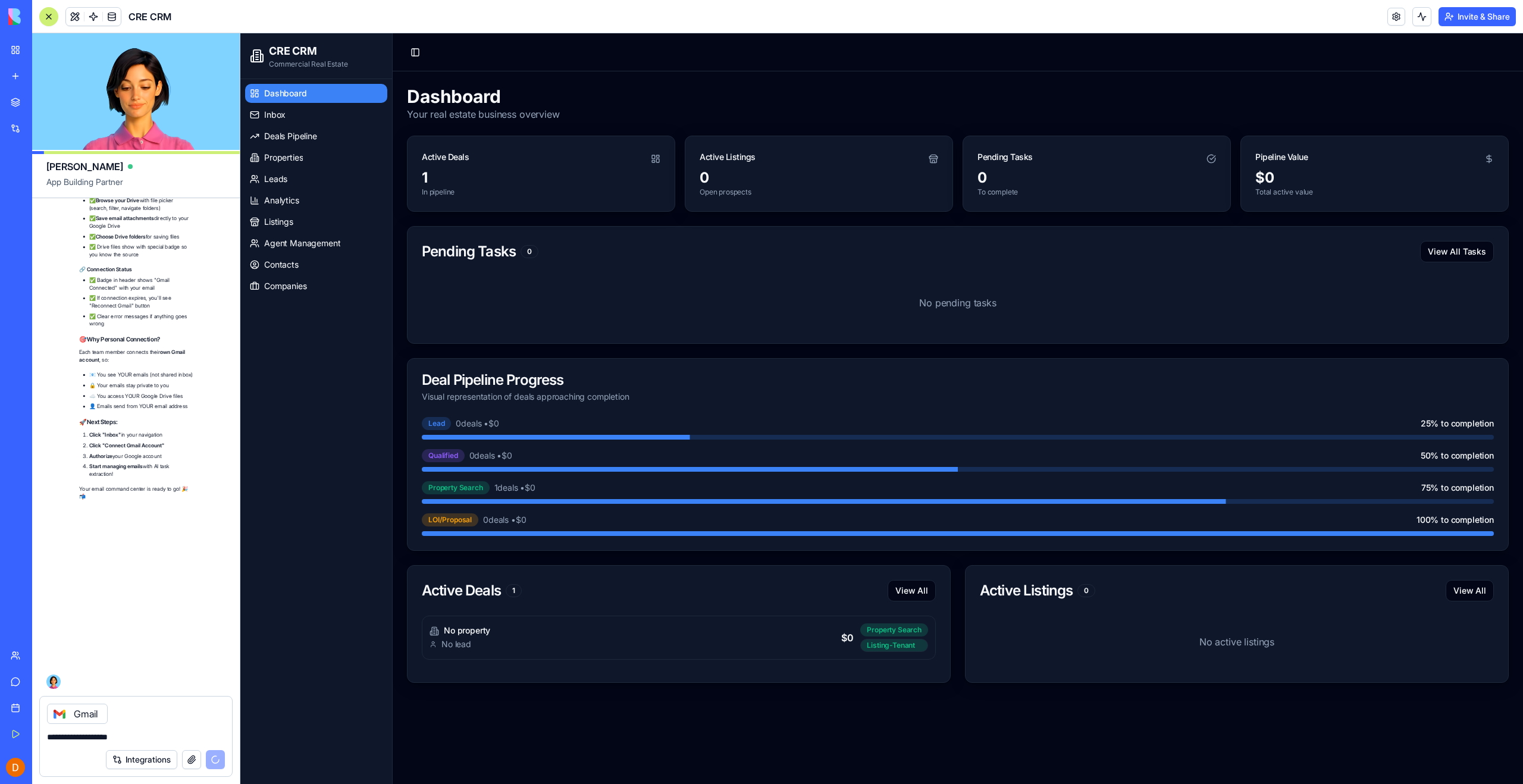
scroll to position [76645, 0]
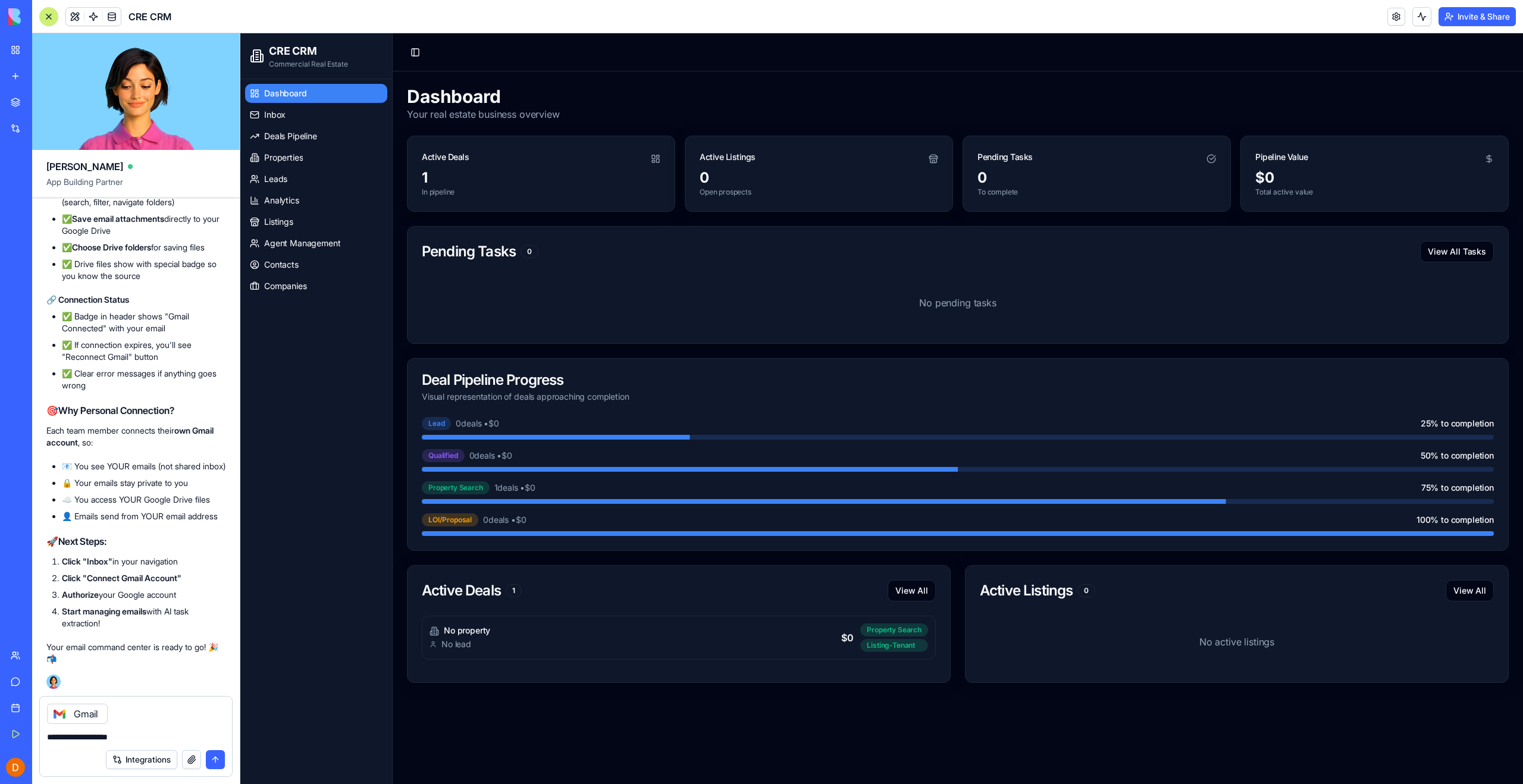
click at [272, 117] on span "Inbox" at bounding box center [275, 115] width 22 height 12
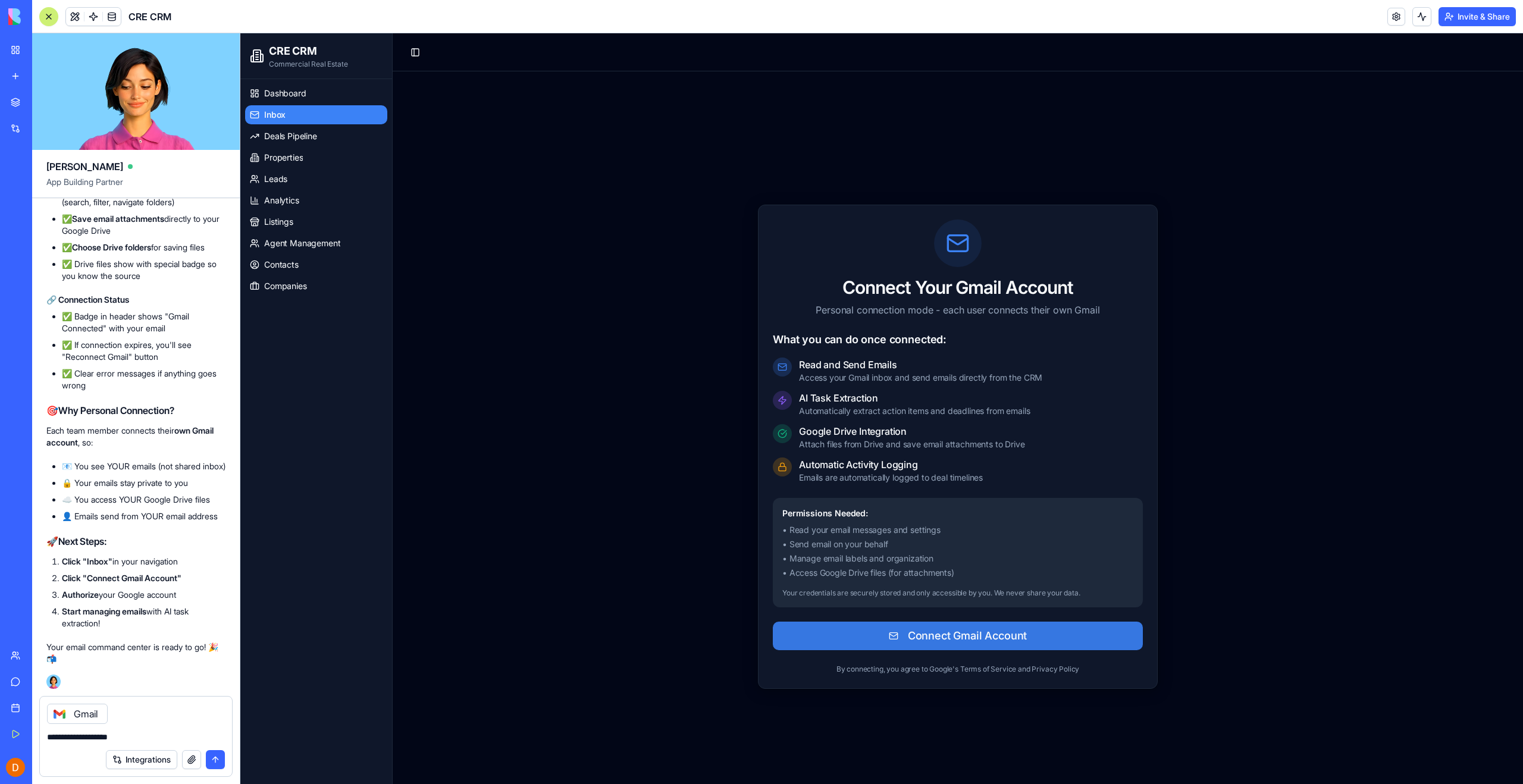
click at [850, 641] on button "Connect Gmail Account" at bounding box center [957, 636] width 370 height 28
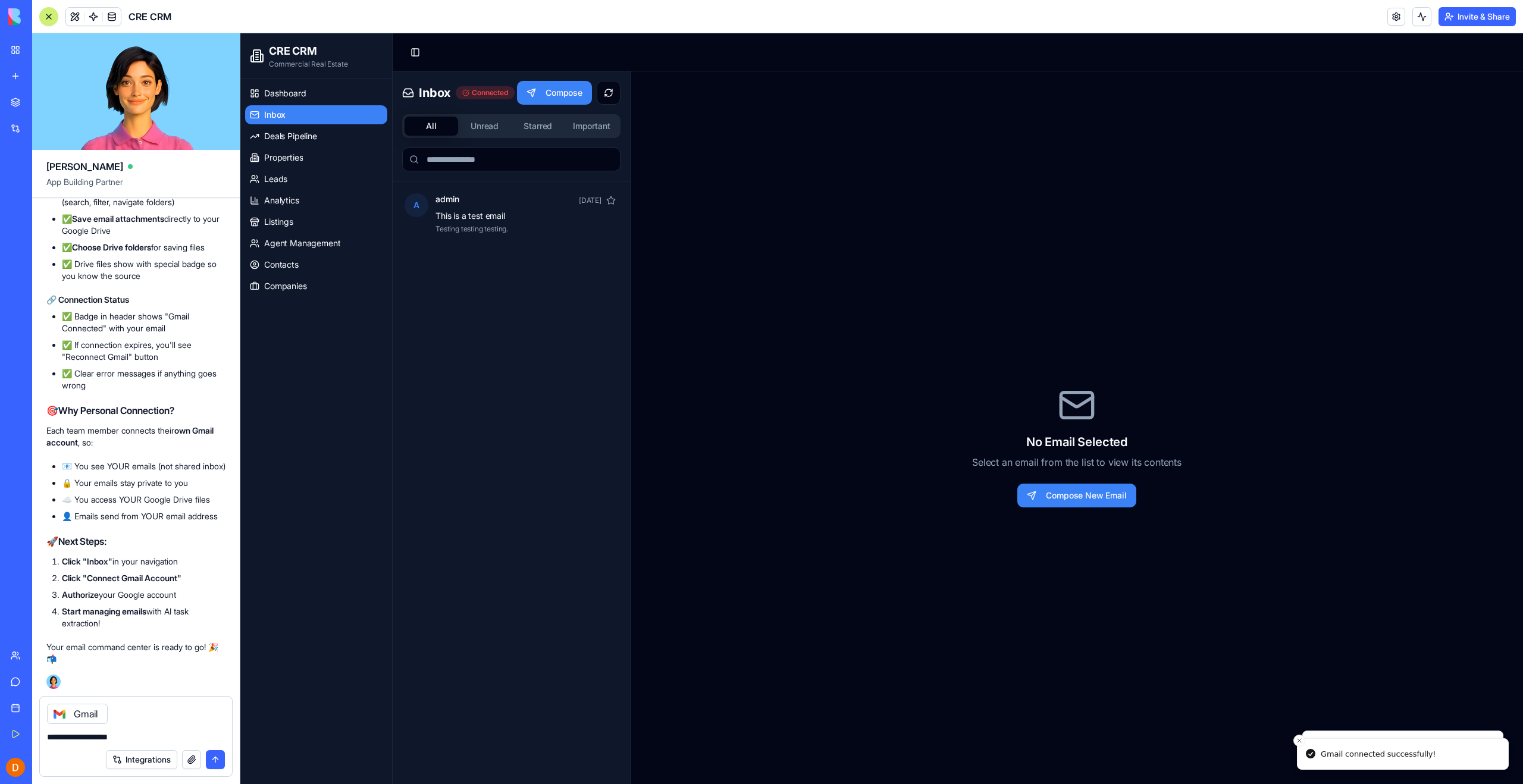
click at [850, 641] on div "No Email Selected Select an email from the list to view its contents Compose Ne…" at bounding box center [1076, 447] width 893 height 751
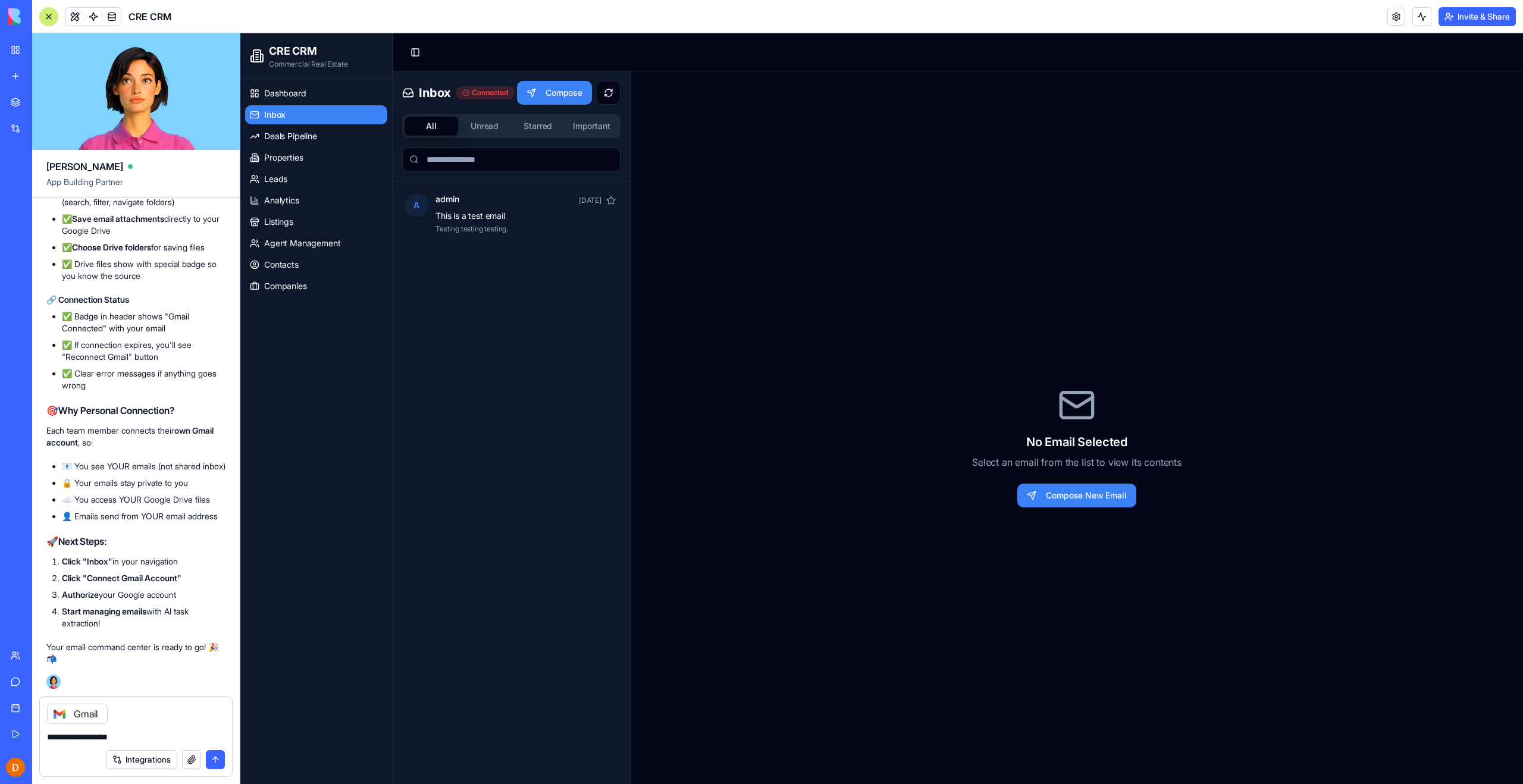
click at [483, 131] on button "Unread" at bounding box center [485, 126] width 54 height 19
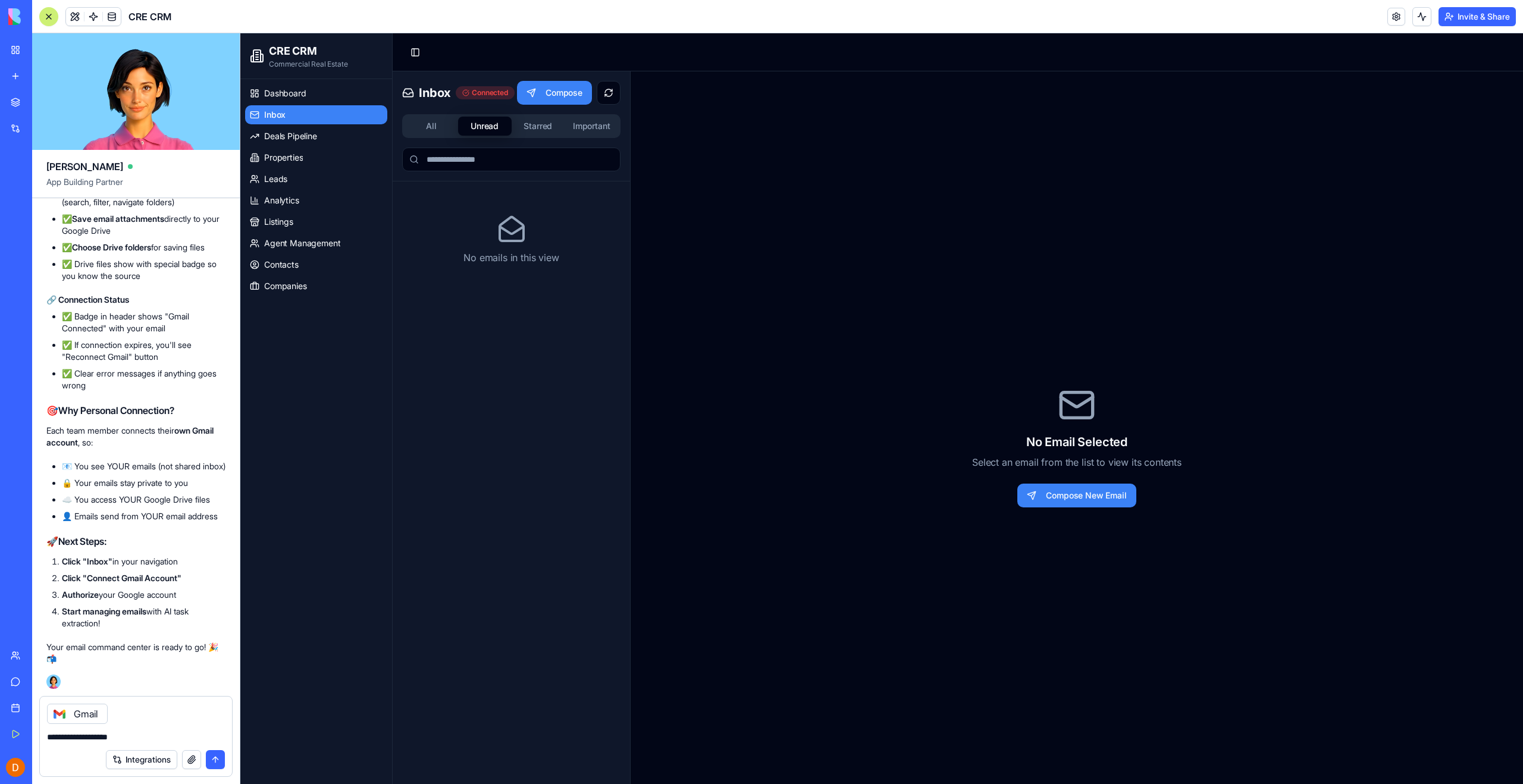
click at [546, 131] on button "Starred" at bounding box center [538, 126] width 54 height 19
click at [593, 128] on button "Important" at bounding box center [591, 126] width 54 height 19
click at [427, 124] on button "All" at bounding box center [431, 126] width 54 height 19
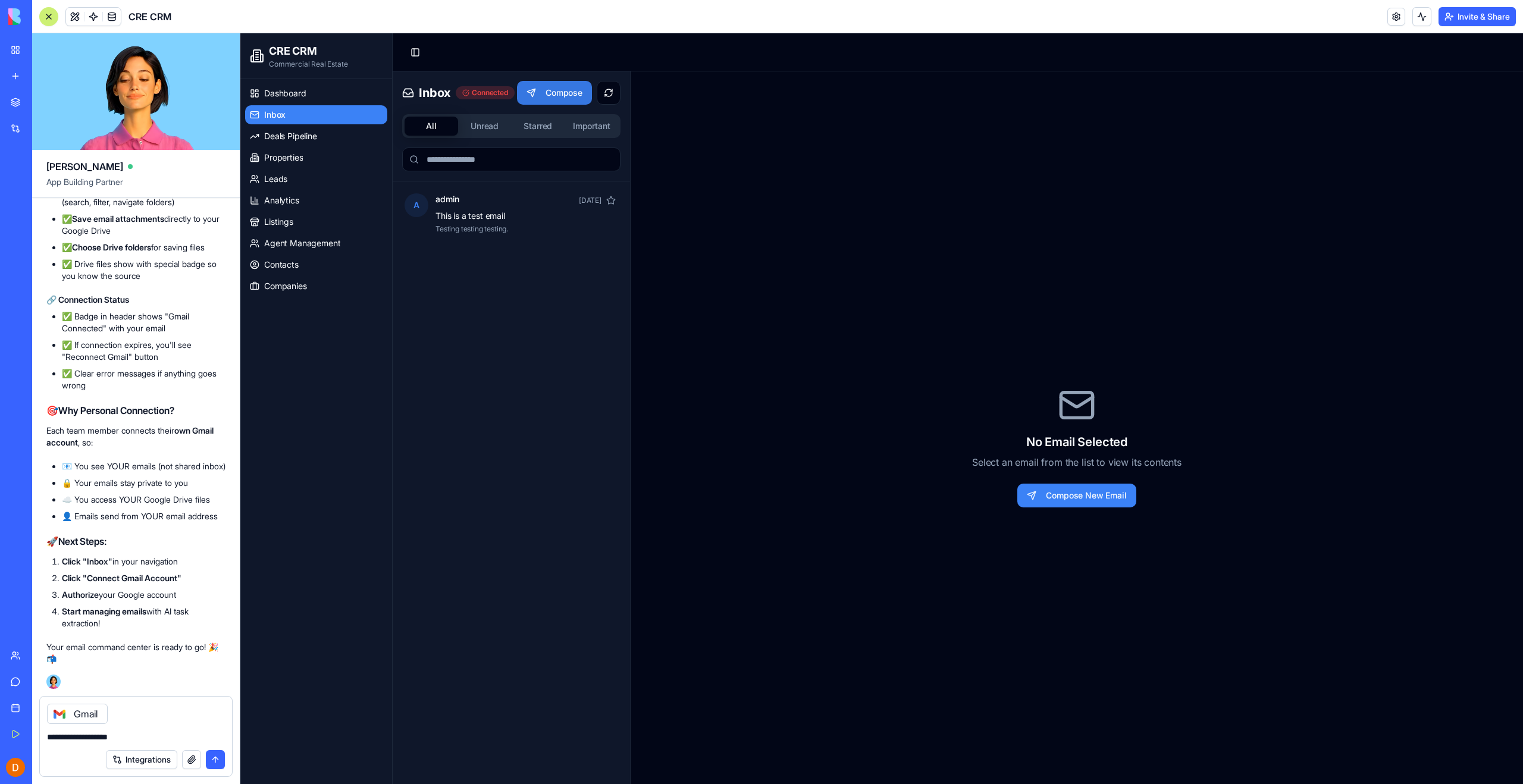
click at [553, 93] on button "Compose" at bounding box center [554, 92] width 75 height 24
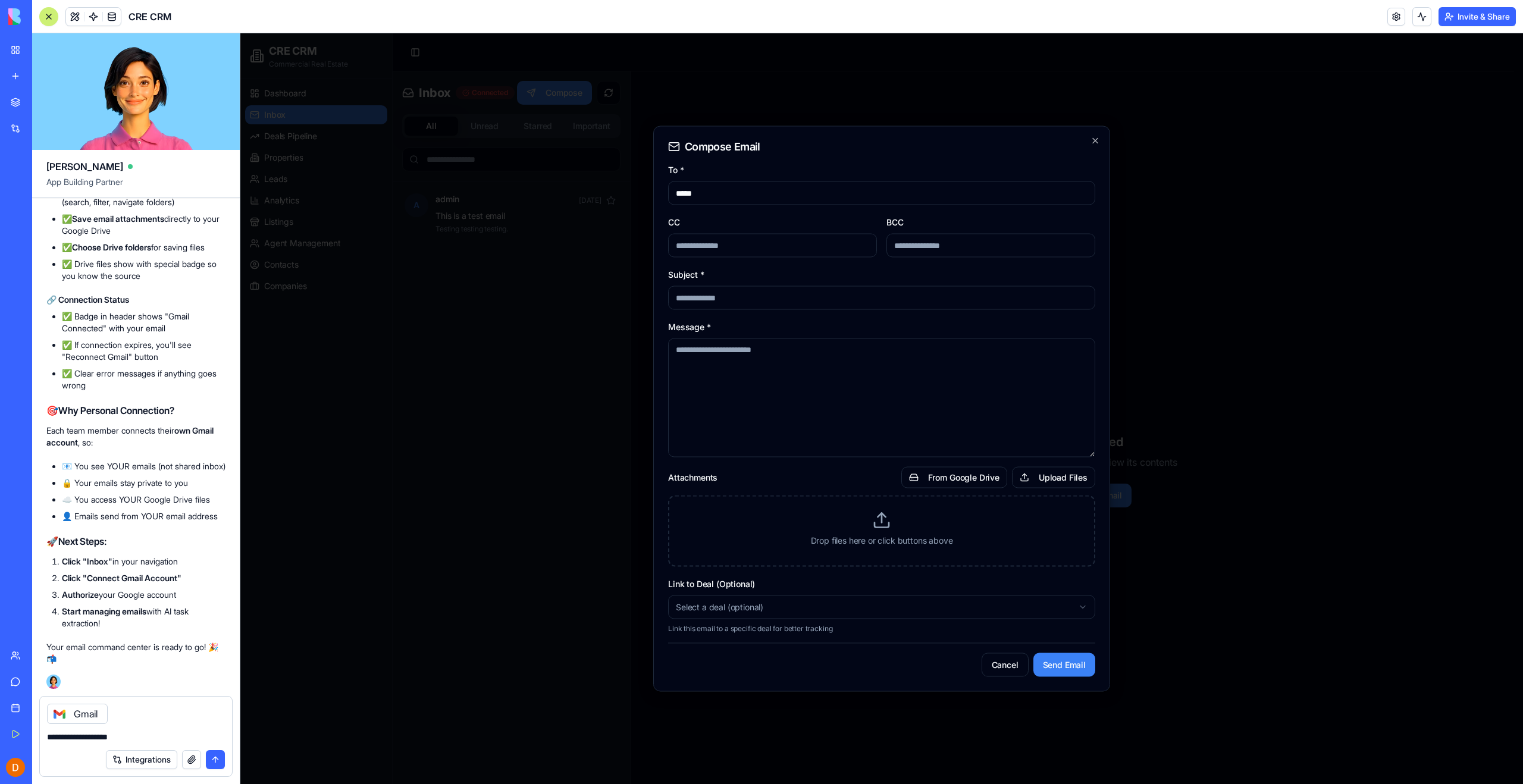
type input "**********"
click at [754, 248] on input "**********" at bounding box center [773, 245] width 209 height 24
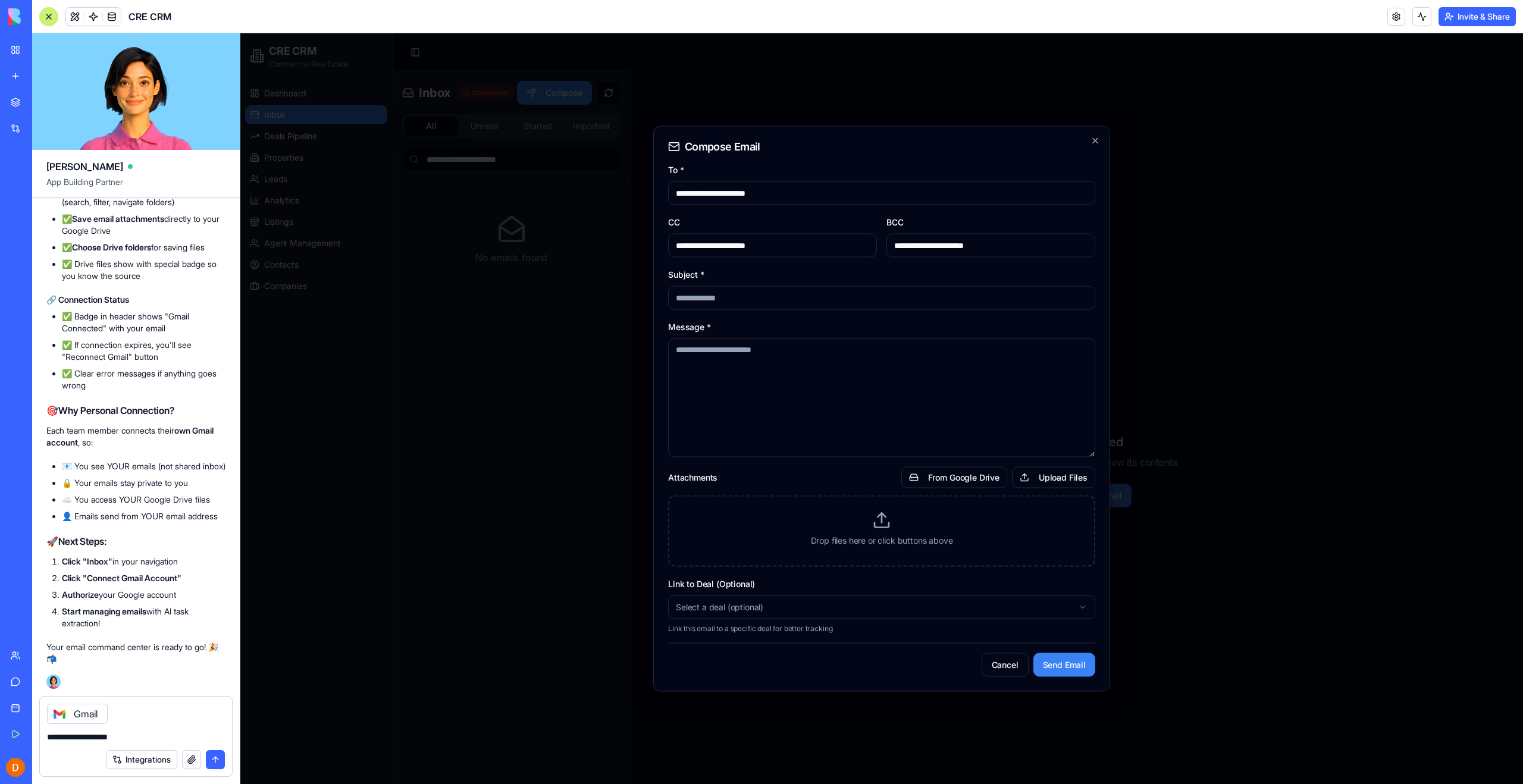
click at [754, 248] on input "**********" at bounding box center [773, 245] width 209 height 24
click at [959, 249] on input "**********" at bounding box center [991, 245] width 209 height 24
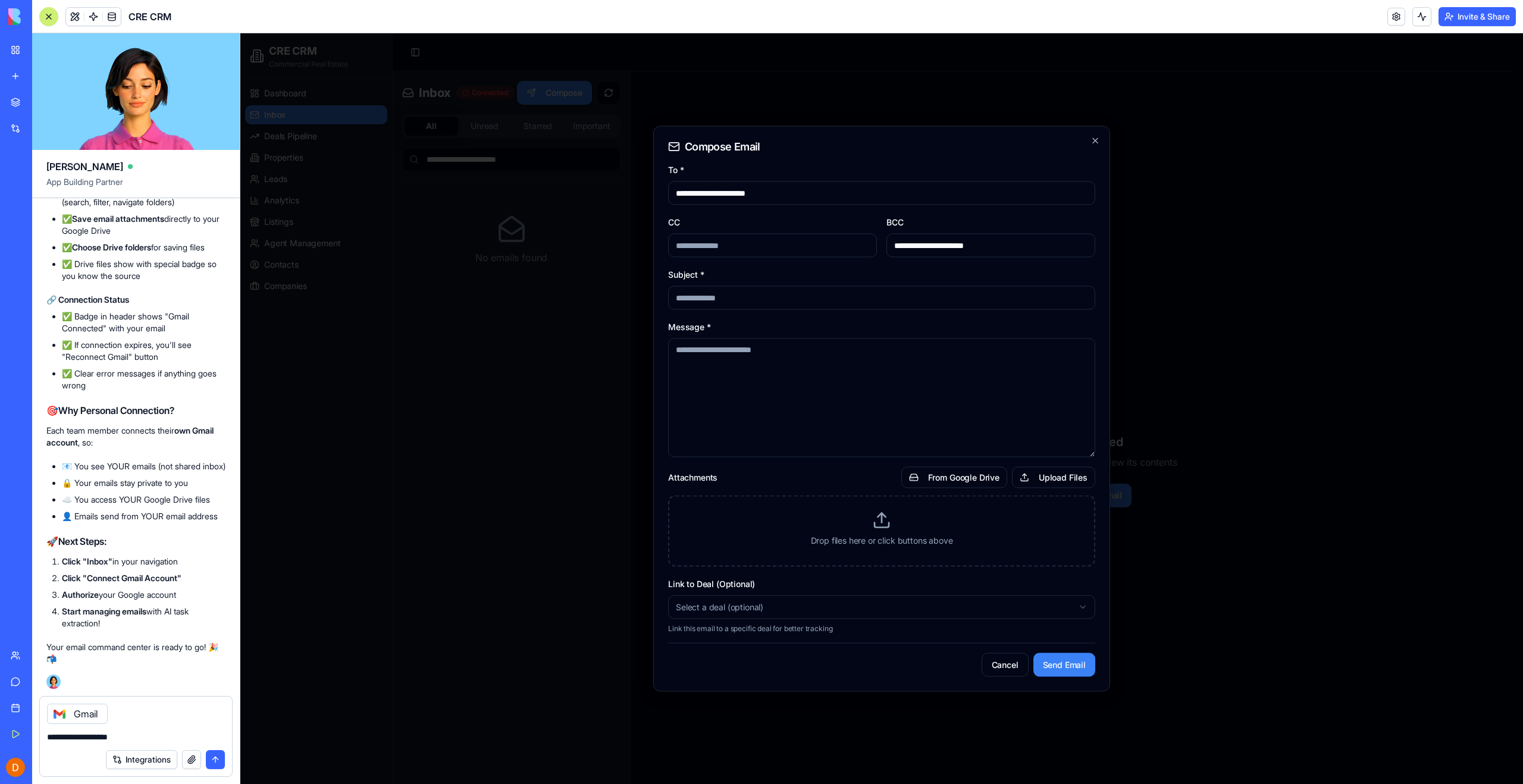
click at [957, 250] on input "**********" at bounding box center [991, 245] width 209 height 24
click at [835, 230] on div "CC" at bounding box center [773, 236] width 209 height 43
click at [717, 301] on input "Subject *" at bounding box center [882, 297] width 427 height 24
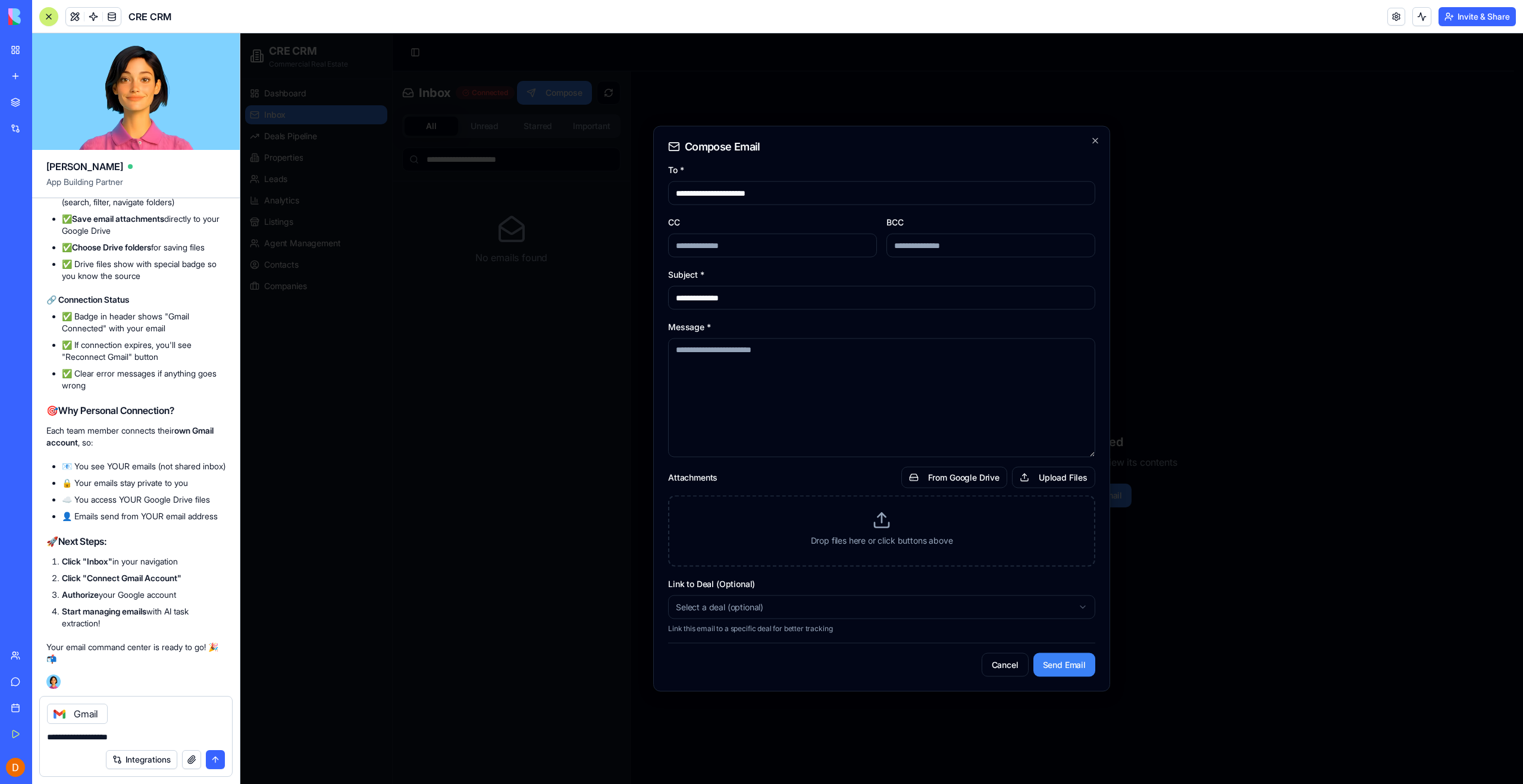
type input "**********"
type textarea "**********"
click at [1076, 667] on button "Send Email" at bounding box center [1064, 665] width 62 height 24
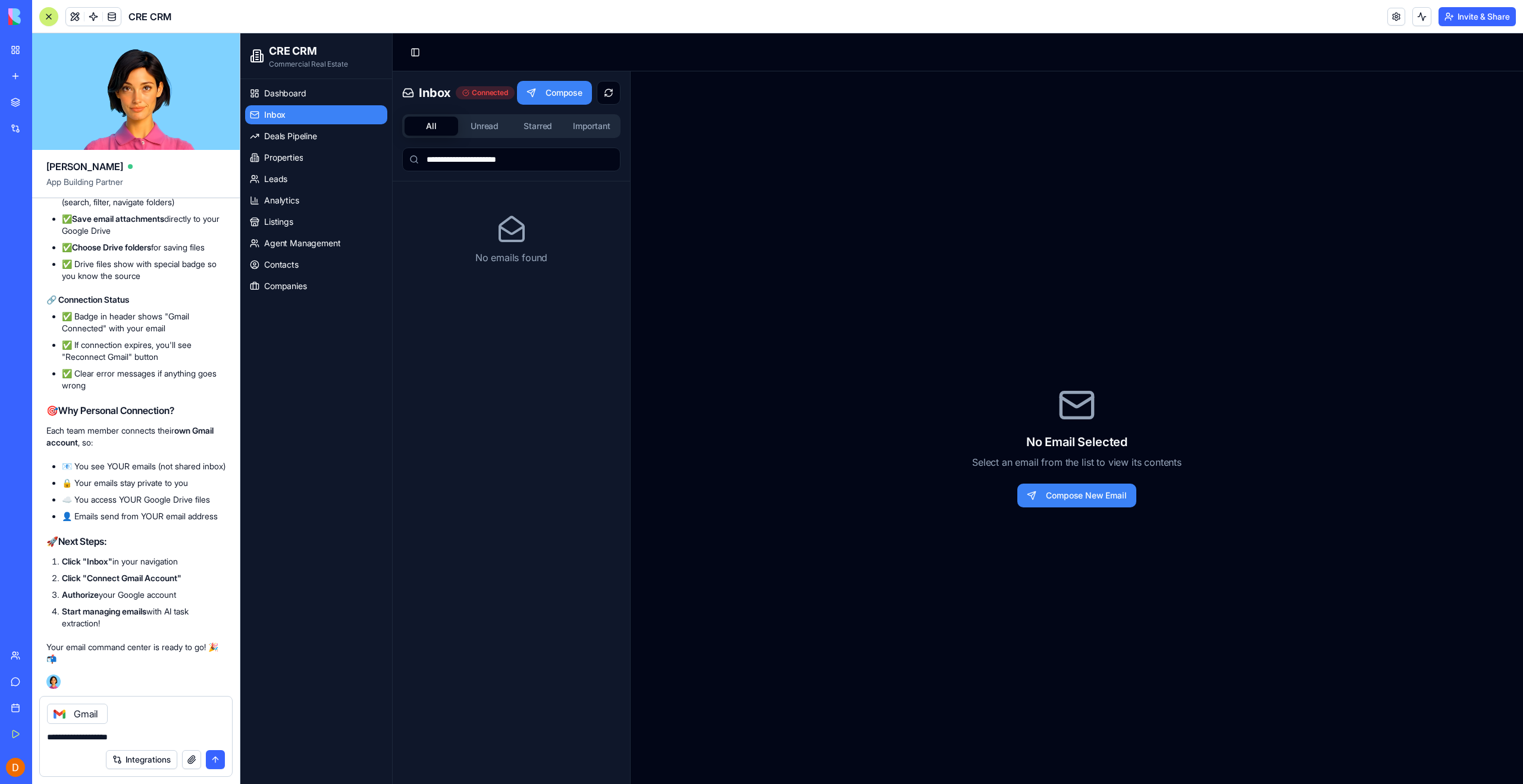
click at [973, 313] on div "No Email Selected Select an email from the list to view its contents Compose Ne…" at bounding box center [1076, 447] width 893 height 751
click at [693, 439] on div "No Email Selected Select an email from the list to view its contents Compose Ne…" at bounding box center [1076, 447] width 893 height 751
click at [546, 382] on div "No emails found" at bounding box center [511, 501] width 238 height 640
click at [288, 116] on link "Inbox" at bounding box center [316, 115] width 142 height 19
click at [285, 135] on span "Deals Pipeline" at bounding box center [291, 135] width 53 height 12
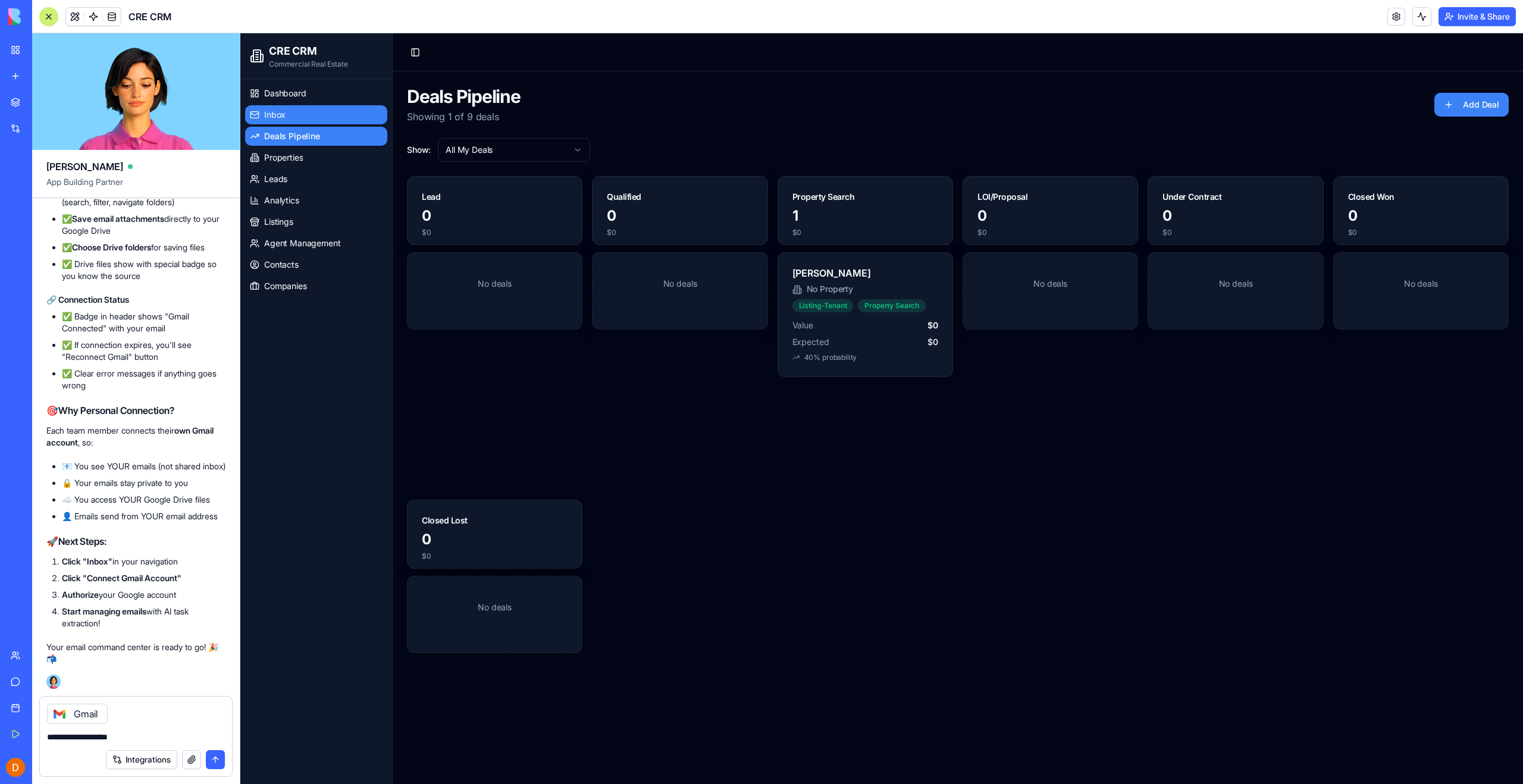
click at [283, 121] on link "Inbox" at bounding box center [316, 115] width 142 height 19
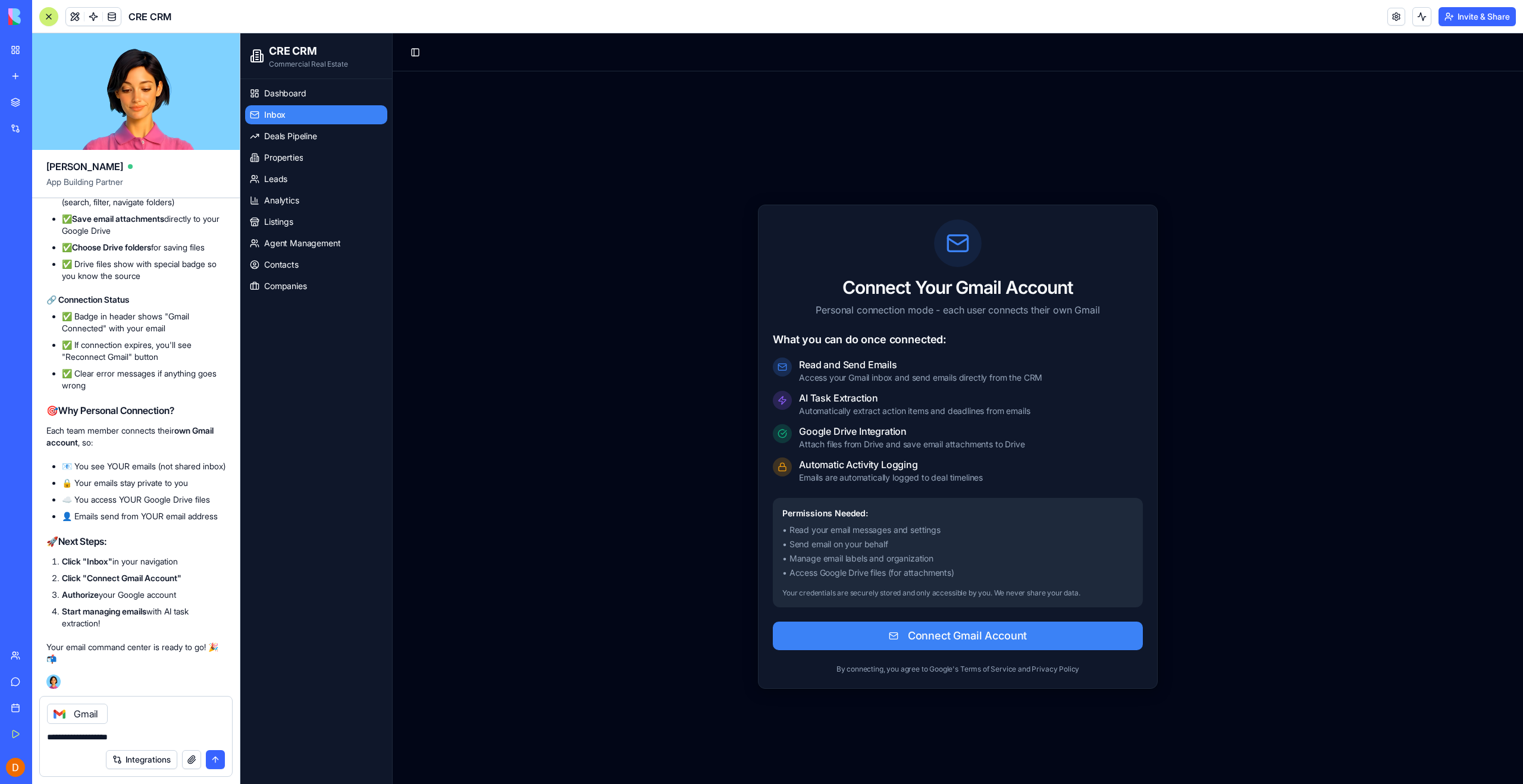
click at [819, 423] on div "Read and Send Emails Access your Gmail inbox and send emails directly from the …" at bounding box center [957, 420] width 370 height 126
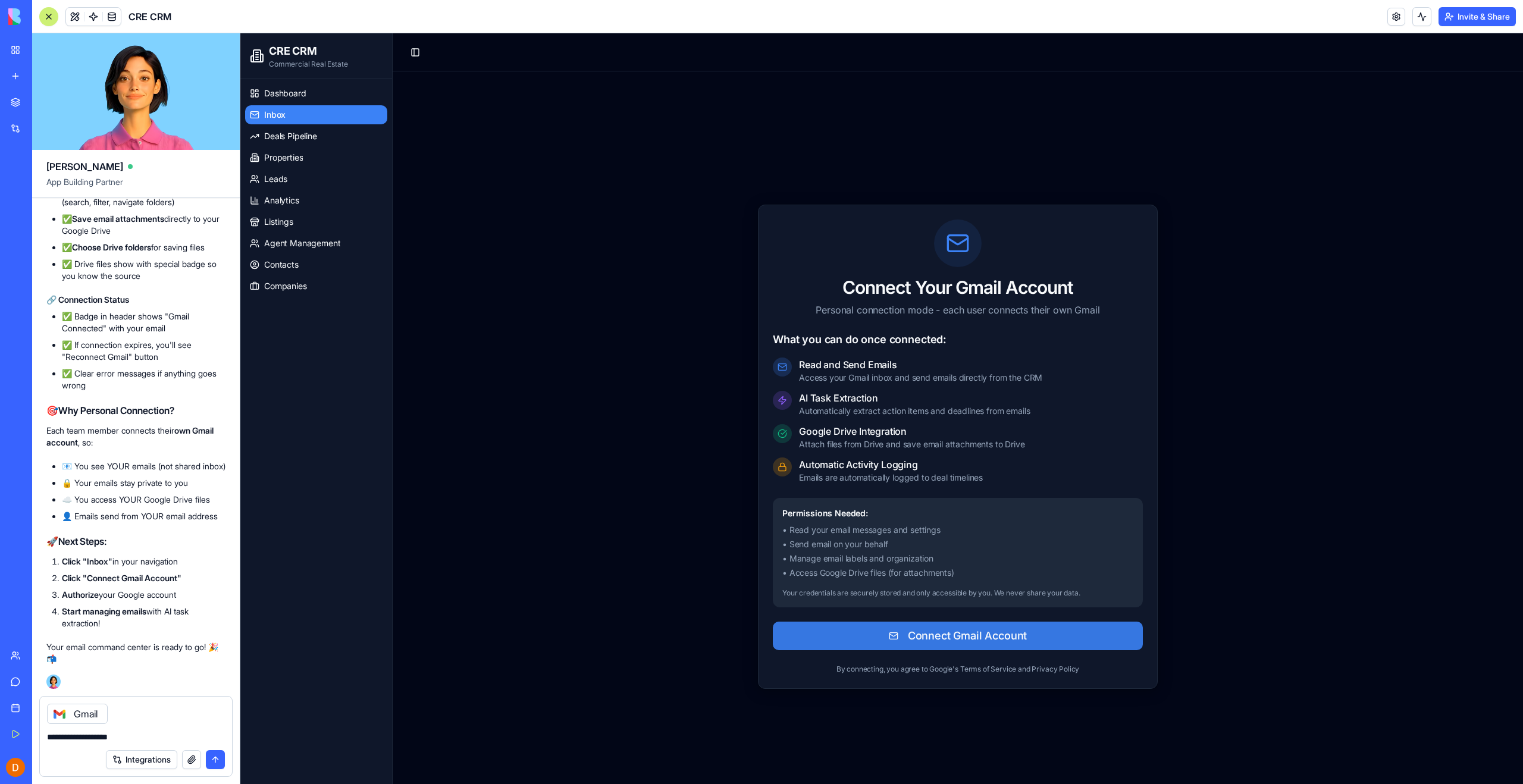
click at [867, 641] on button "Connect Gmail Account" at bounding box center [957, 636] width 370 height 28
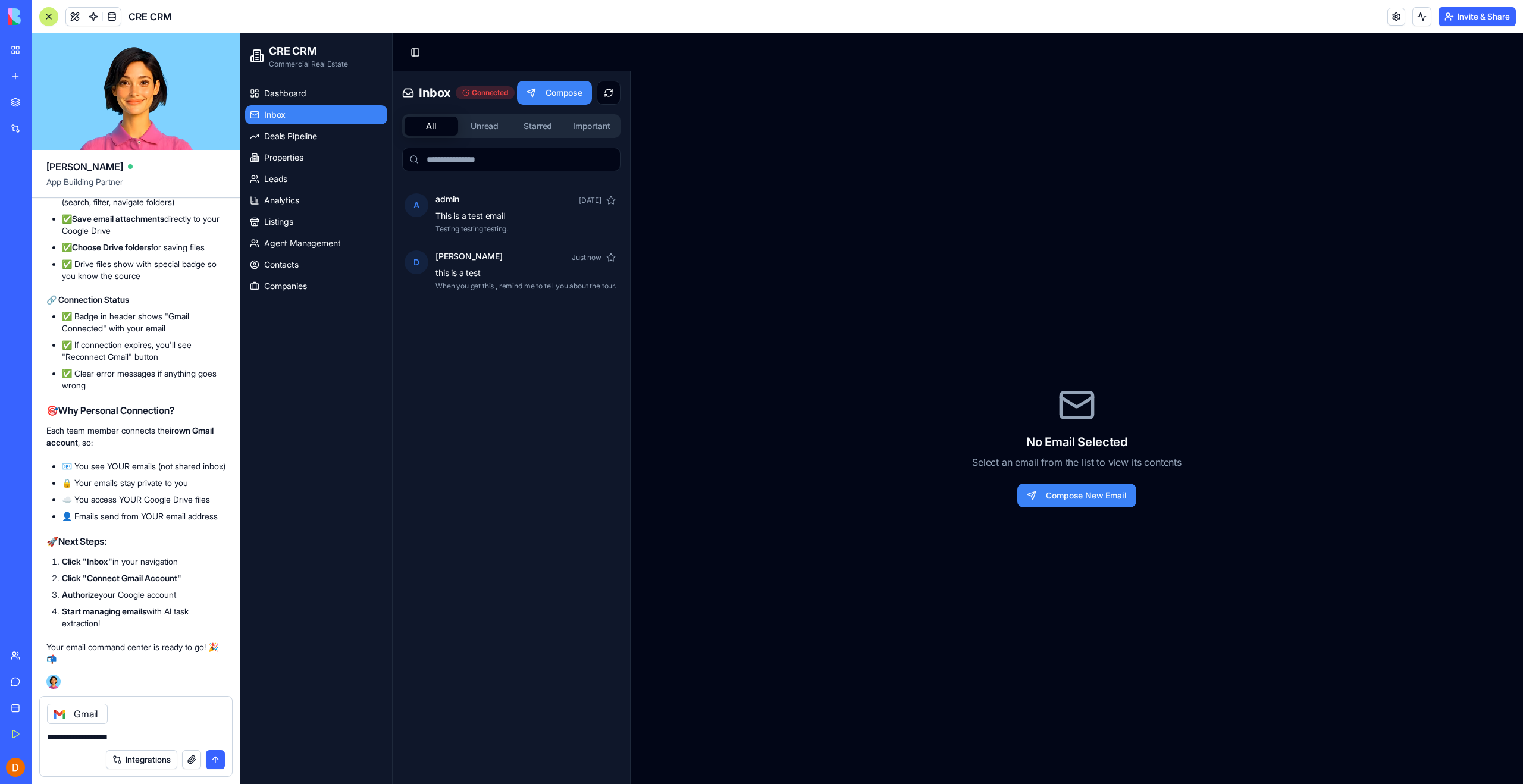
click at [793, 355] on div "No Email Selected Select an email from the list to view its contents Compose Ne…" at bounding box center [1076, 447] width 893 height 751
click at [475, 216] on p "This is a test email" at bounding box center [470, 215] width 70 height 12
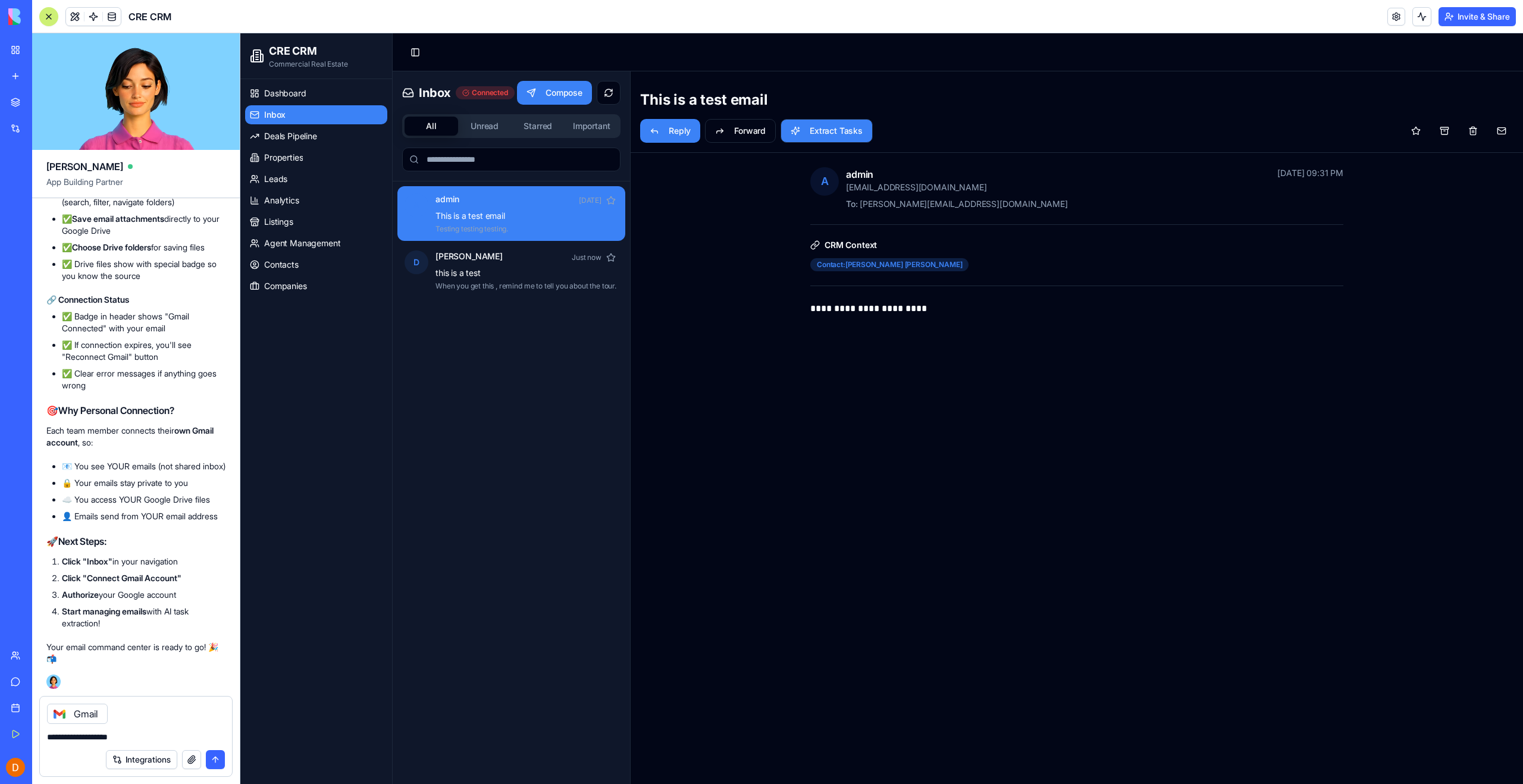
click at [875, 404] on div "**********" at bounding box center [1077, 487] width 864 height 640
click at [940, 196] on div "admin [EMAIL_ADDRESS][DOMAIN_NAME] [DATE] 09:31 PM To: [PERSON_NAME][EMAIL_ADDR…" at bounding box center [1094, 188] width 497 height 43
click at [821, 184] on span "A" at bounding box center [825, 181] width 8 height 17
click at [925, 197] on div "admin [EMAIL_ADDRESS][DOMAIN_NAME] [DATE] 09:31 PM To: [PERSON_NAME][EMAIL_ADDR…" at bounding box center [1094, 188] width 497 height 43
click at [838, 243] on h3 "CRM Context" at bounding box center [1076, 244] width 533 height 12
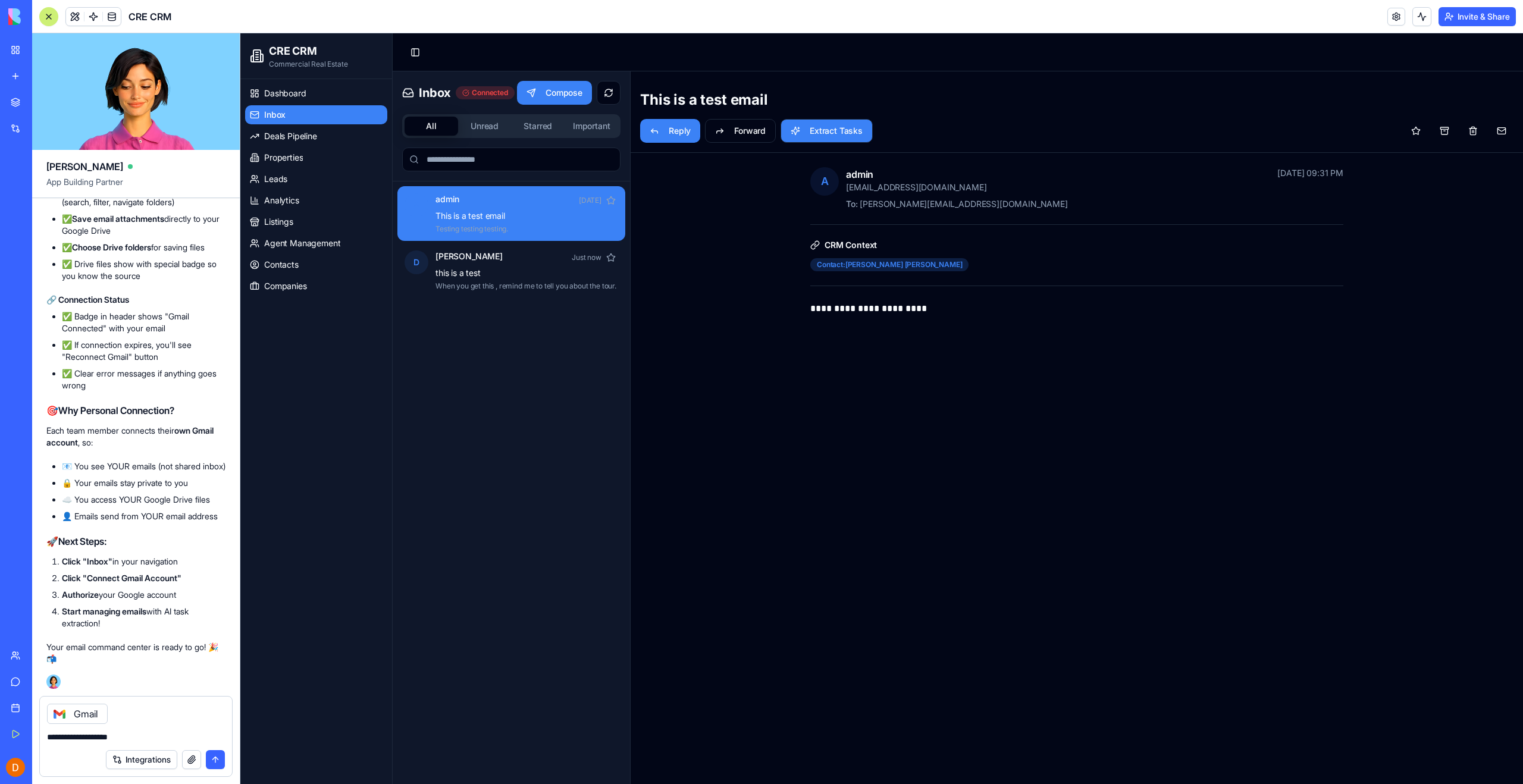
click at [812, 128] on button "Extract Tasks" at bounding box center [826, 131] width 92 height 24
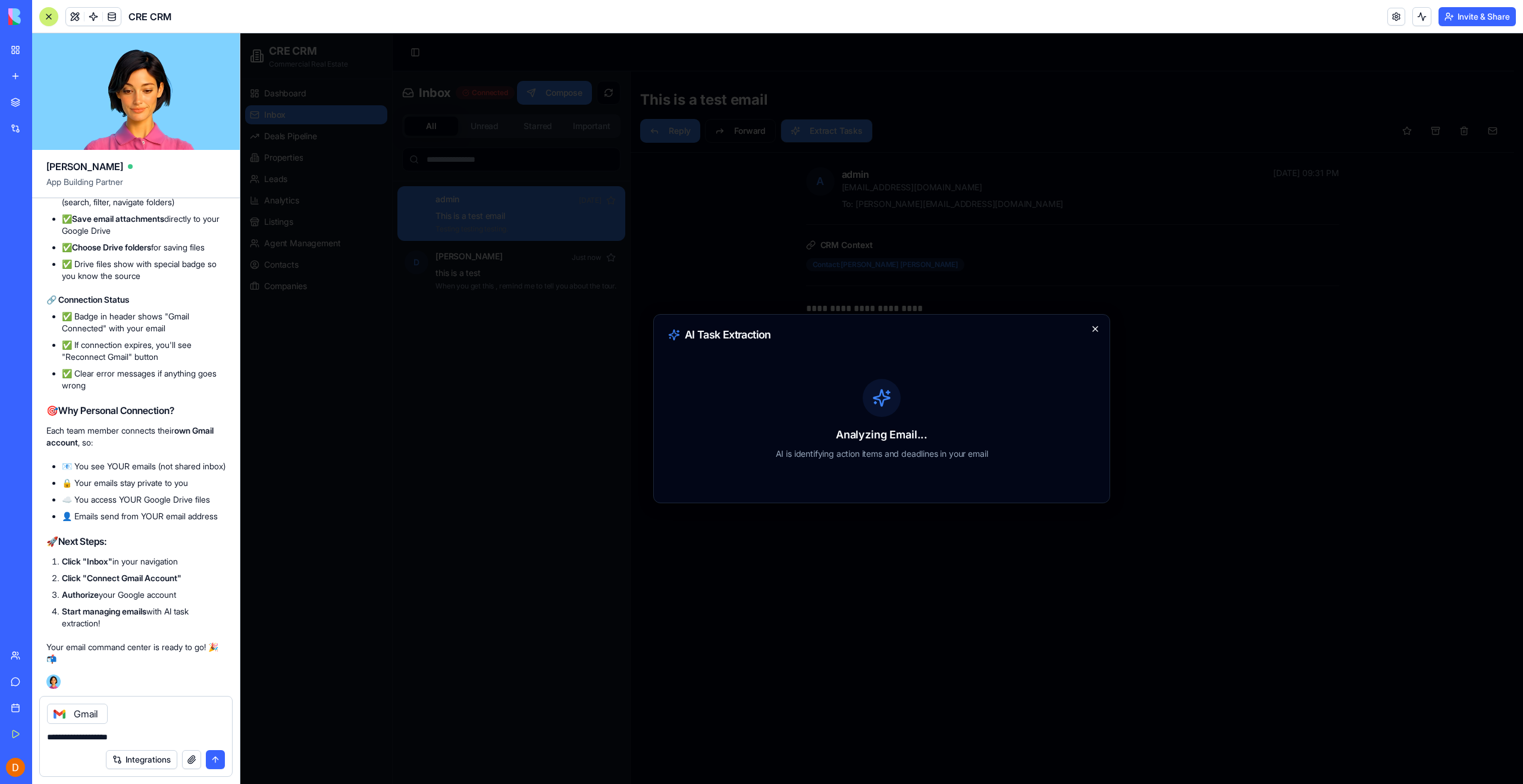
click at [1094, 327] on icon "button" at bounding box center [1095, 329] width 9 height 9
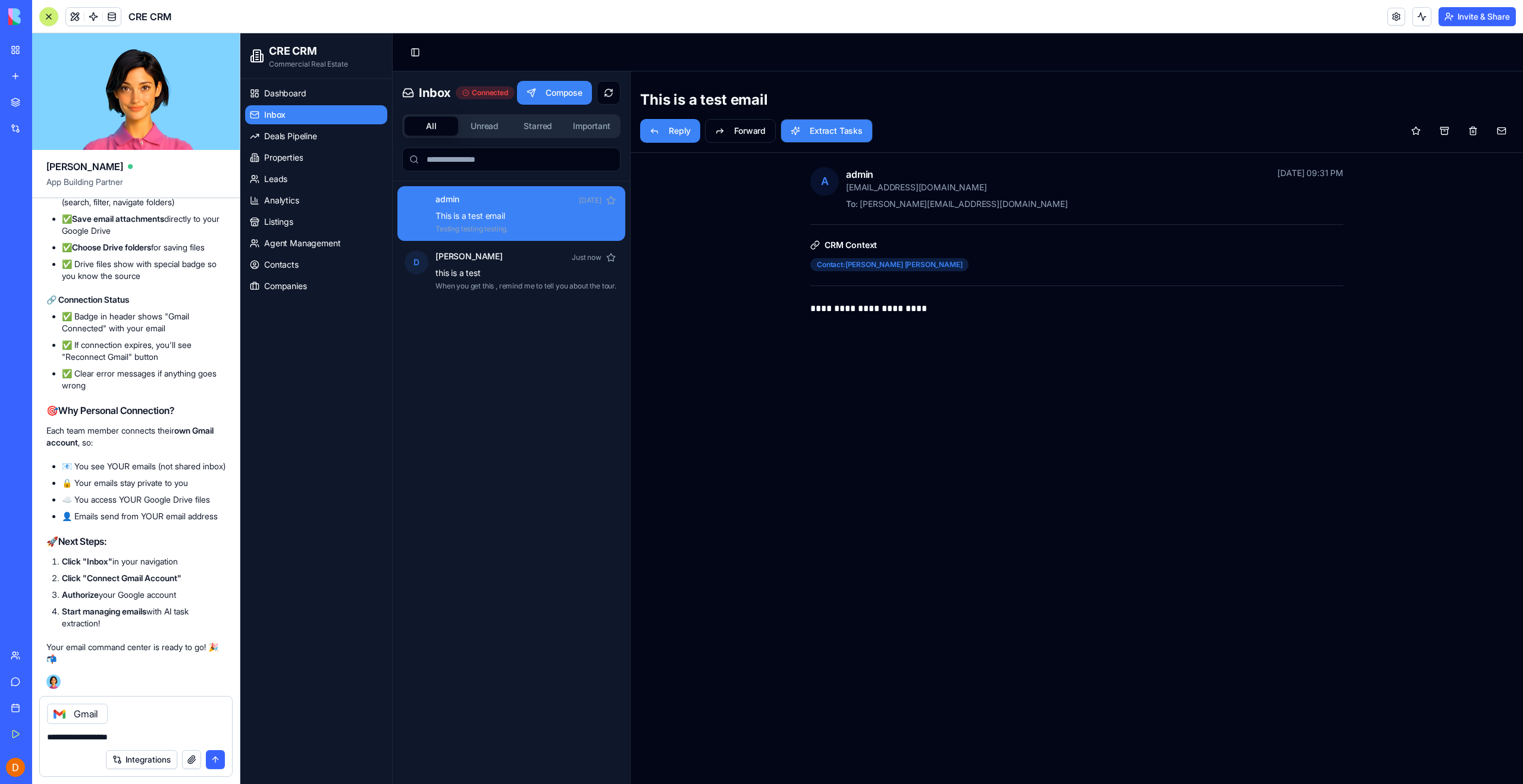
click at [758, 243] on div "**********" at bounding box center [1077, 247] width 864 height 161
click at [488, 124] on button "Unread" at bounding box center [485, 126] width 54 height 19
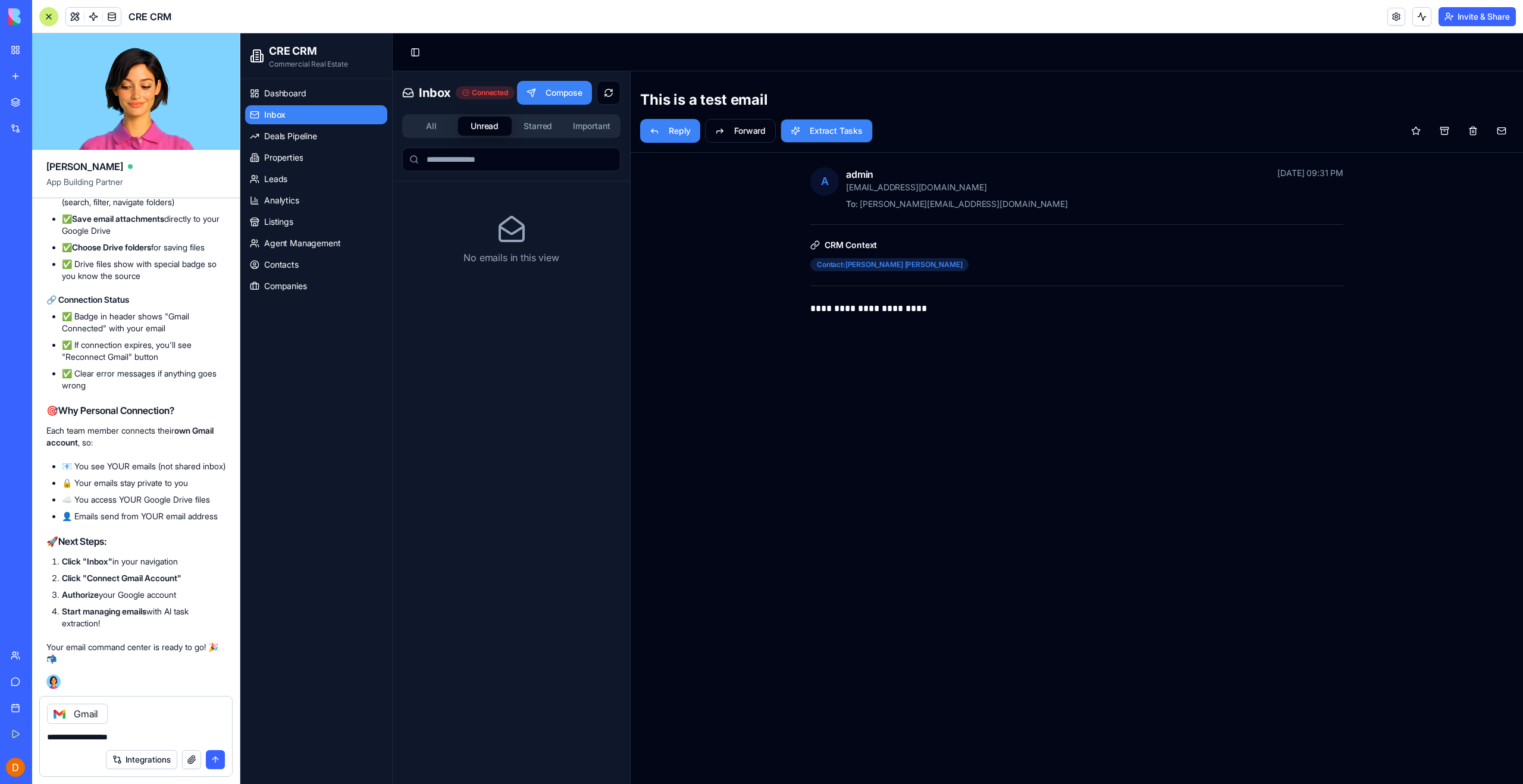
click at [535, 121] on button "Starred" at bounding box center [538, 126] width 54 height 19
click at [594, 129] on button "Important" at bounding box center [591, 126] width 54 height 19
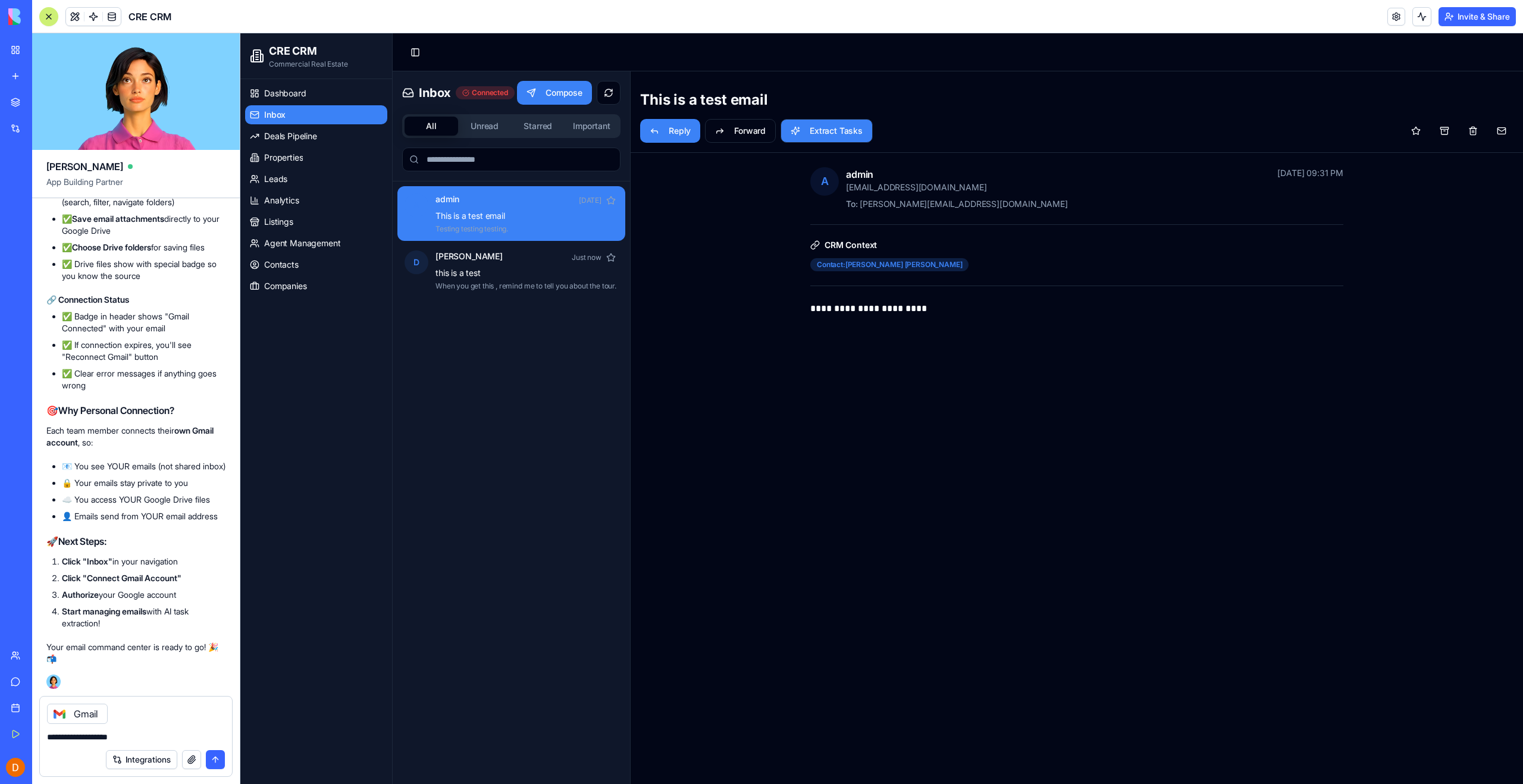
click at [427, 128] on button "All" at bounding box center [431, 126] width 54 height 19
click at [475, 335] on div "A admin [DATE] This is a test email Testing testing testing. D [PERSON_NAME] Ju…" at bounding box center [511, 501] width 238 height 640
click at [487, 279] on div "[PERSON_NAME] Just now this is a test When you get this , remind me to tell you…" at bounding box center [527, 271] width 183 height 41
